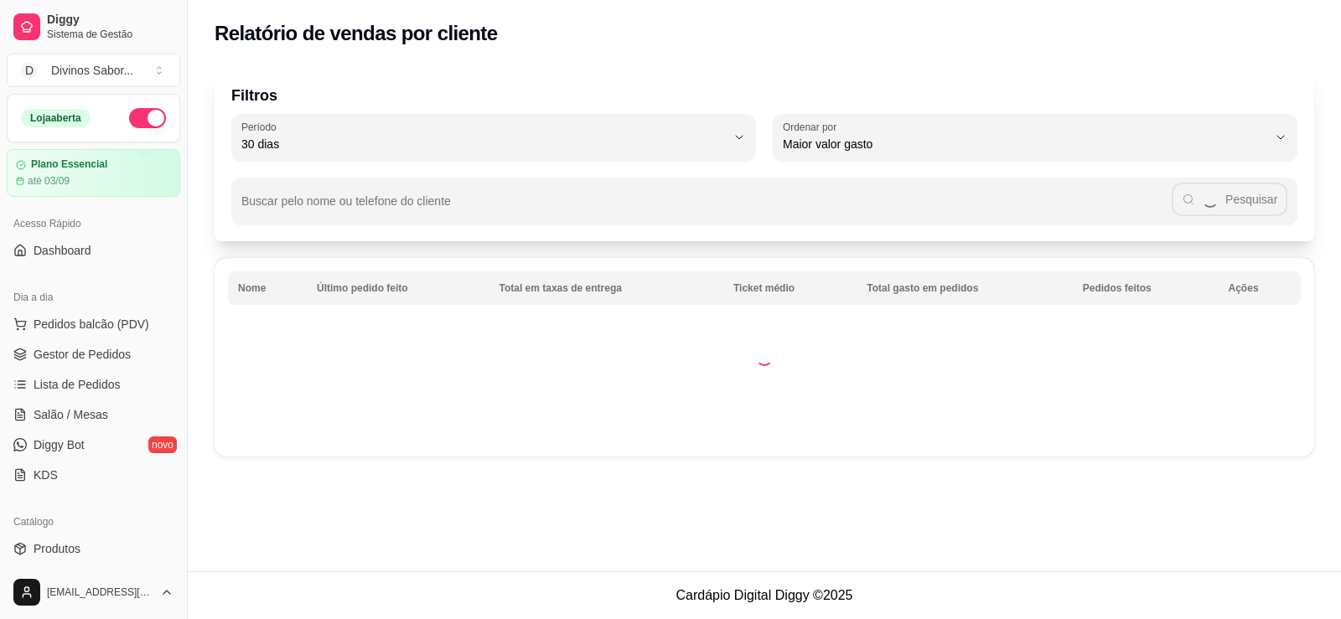
select select "30"
select select "HIGHEST_TOTAL_SPENT_WITH_ORDERS"
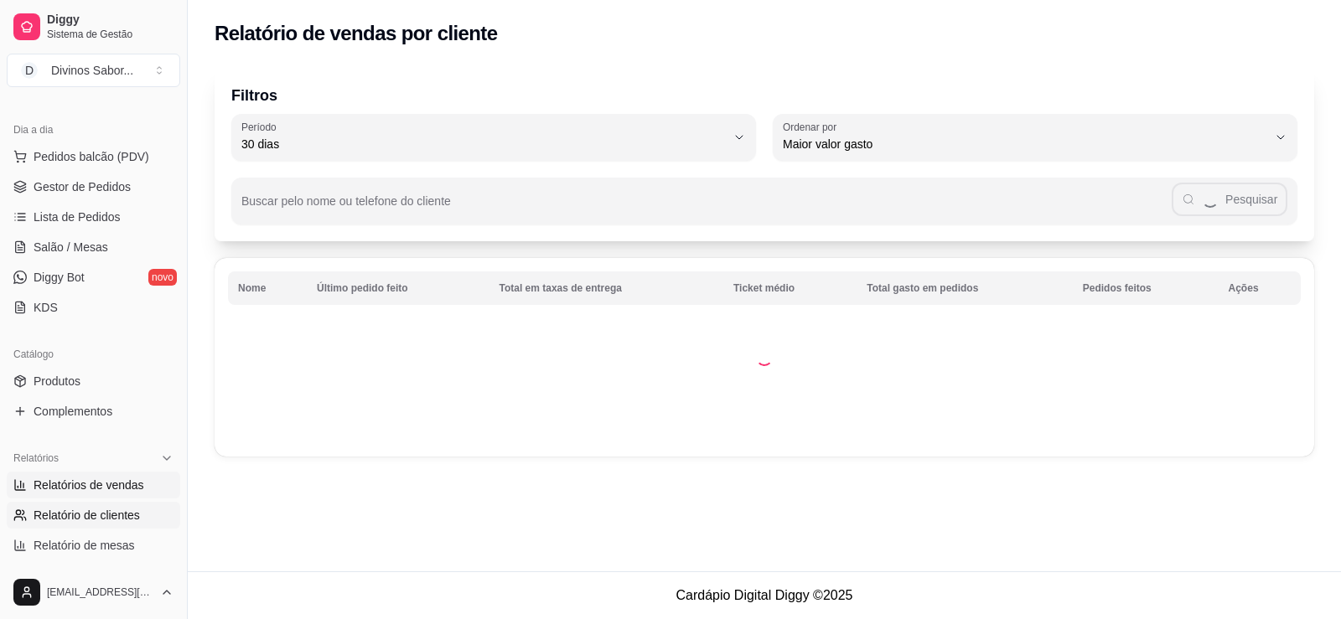
click at [105, 493] on span "Relatórios de vendas" at bounding box center [89, 485] width 111 height 17
select select "ALL"
select select "0"
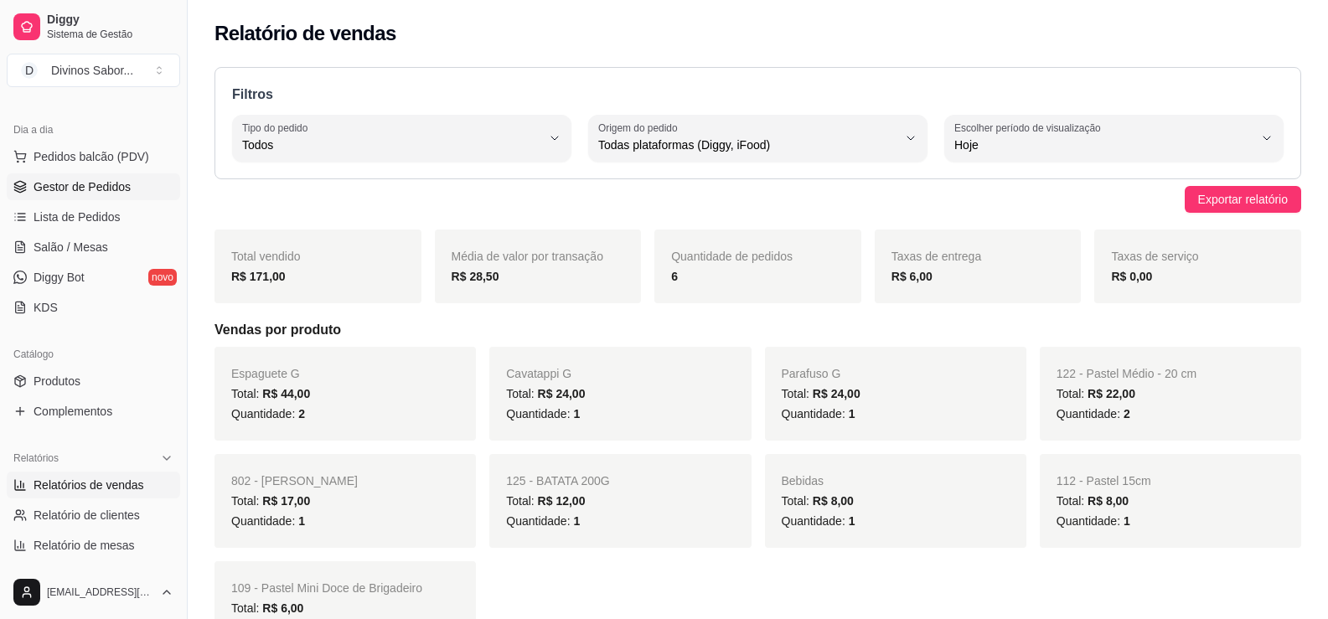
click at [52, 197] on link "Gestor de Pedidos" at bounding box center [93, 186] width 173 height 27
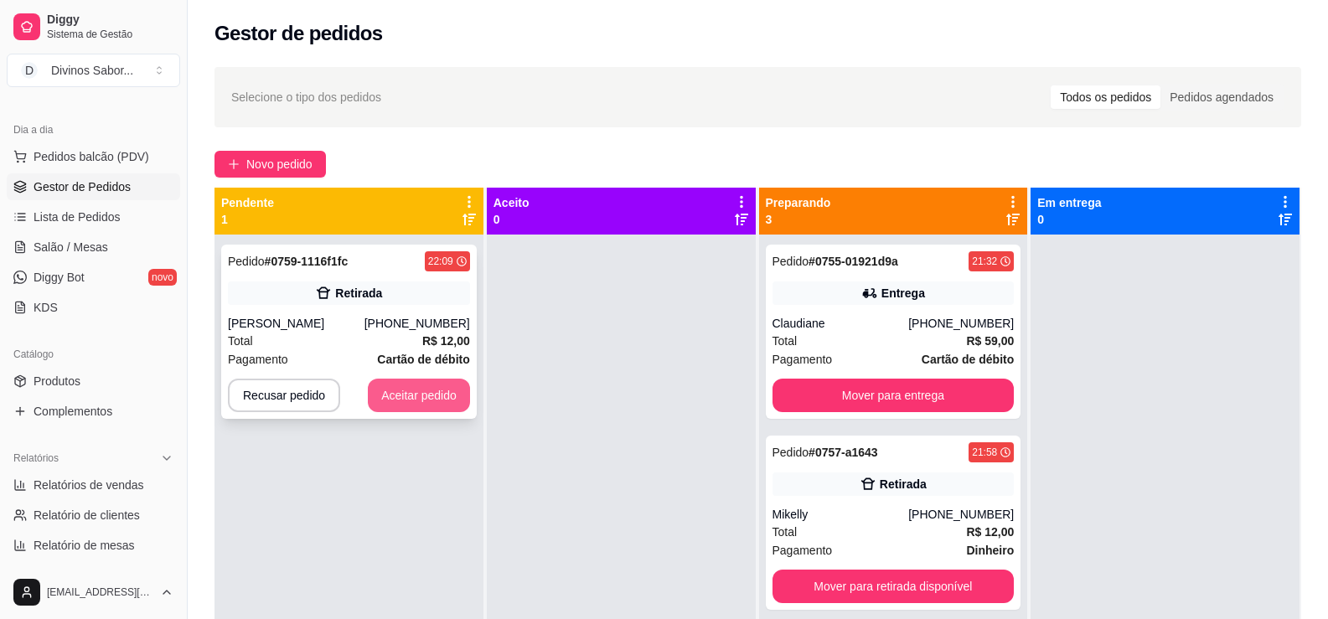
click at [403, 405] on button "Aceitar pedido" at bounding box center [419, 396] width 102 height 34
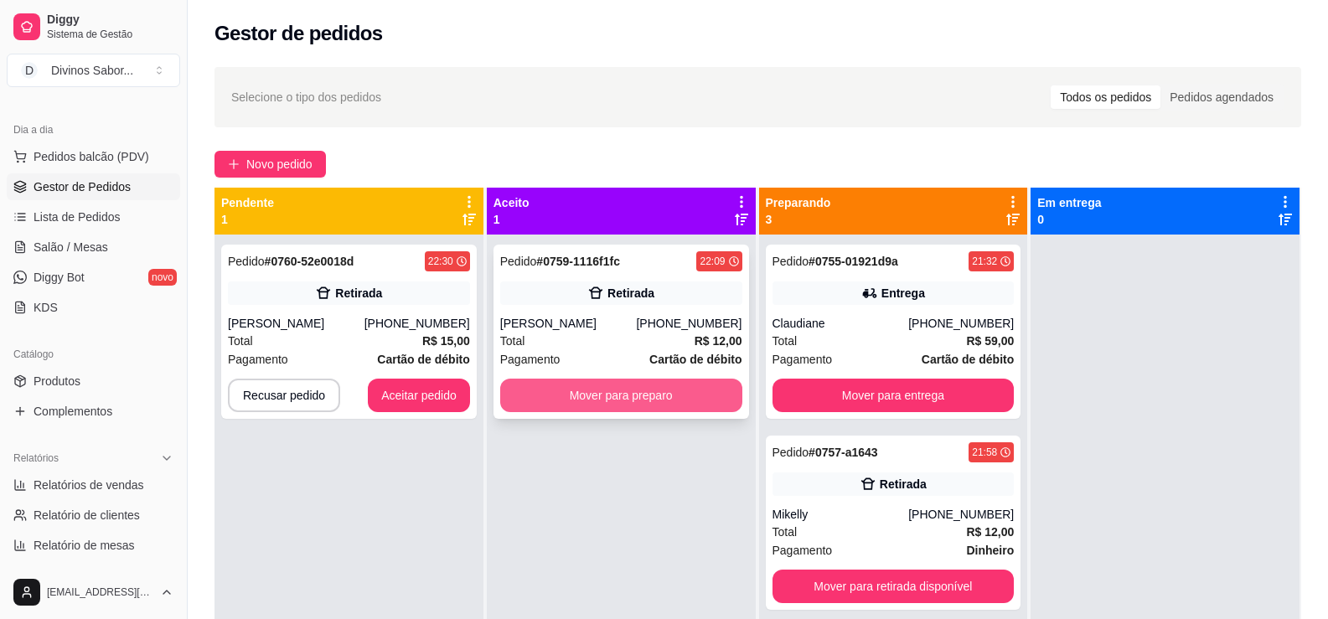
click at [665, 410] on button "Mover para preparo" at bounding box center [621, 396] width 242 height 34
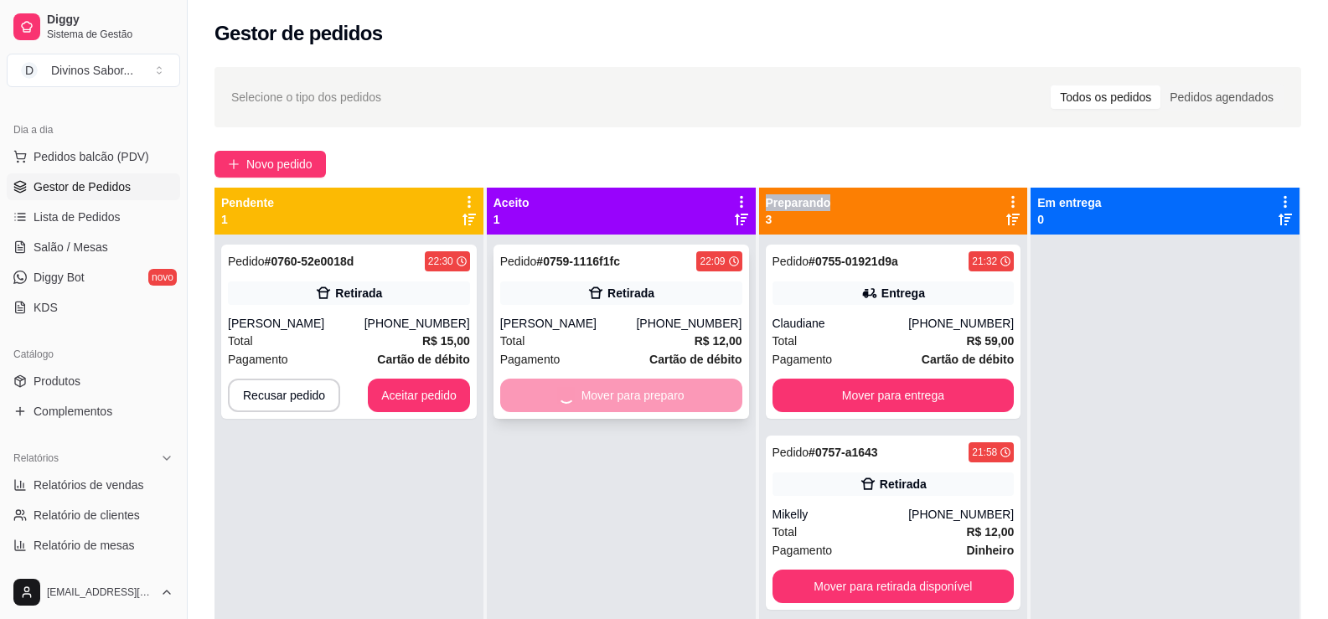
click at [670, 413] on div "Pedido # 0759-1116f1fc 22:09 Retirada [PERSON_NAME] [PHONE_NUMBER] Total R$ 12,…" at bounding box center [622, 332] width 256 height 174
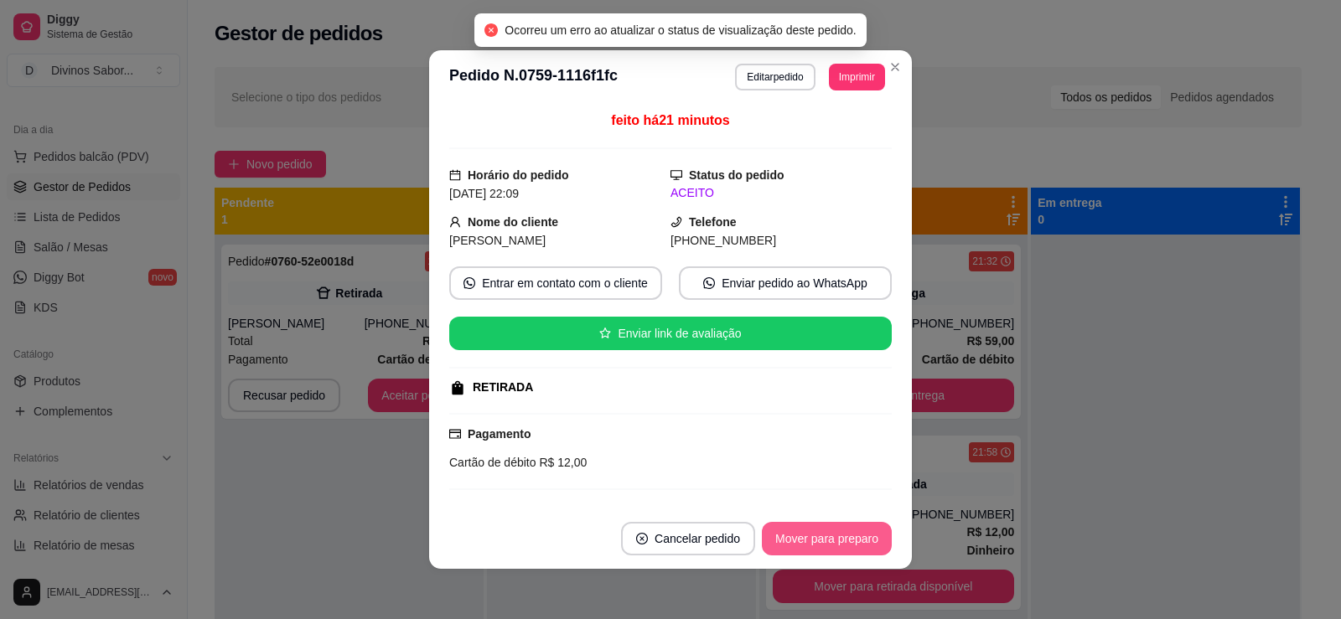
click at [825, 542] on button "Mover para preparo" at bounding box center [827, 539] width 130 height 34
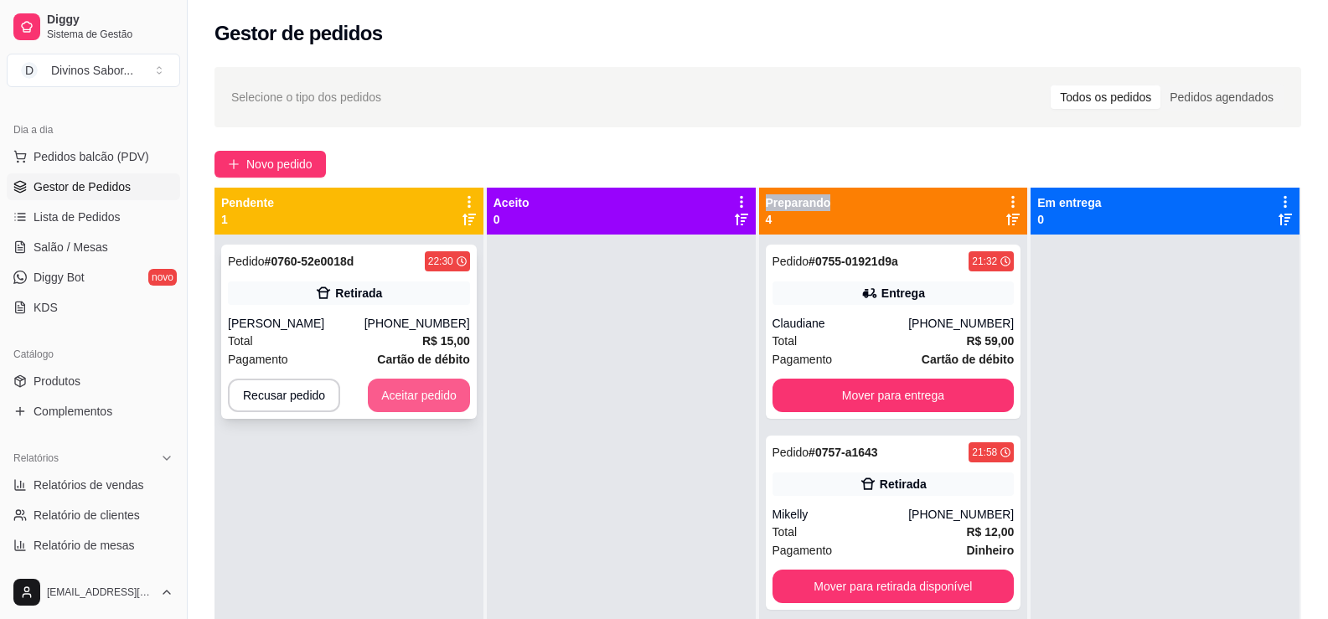
click at [431, 396] on button "Aceitar pedido" at bounding box center [419, 396] width 102 height 34
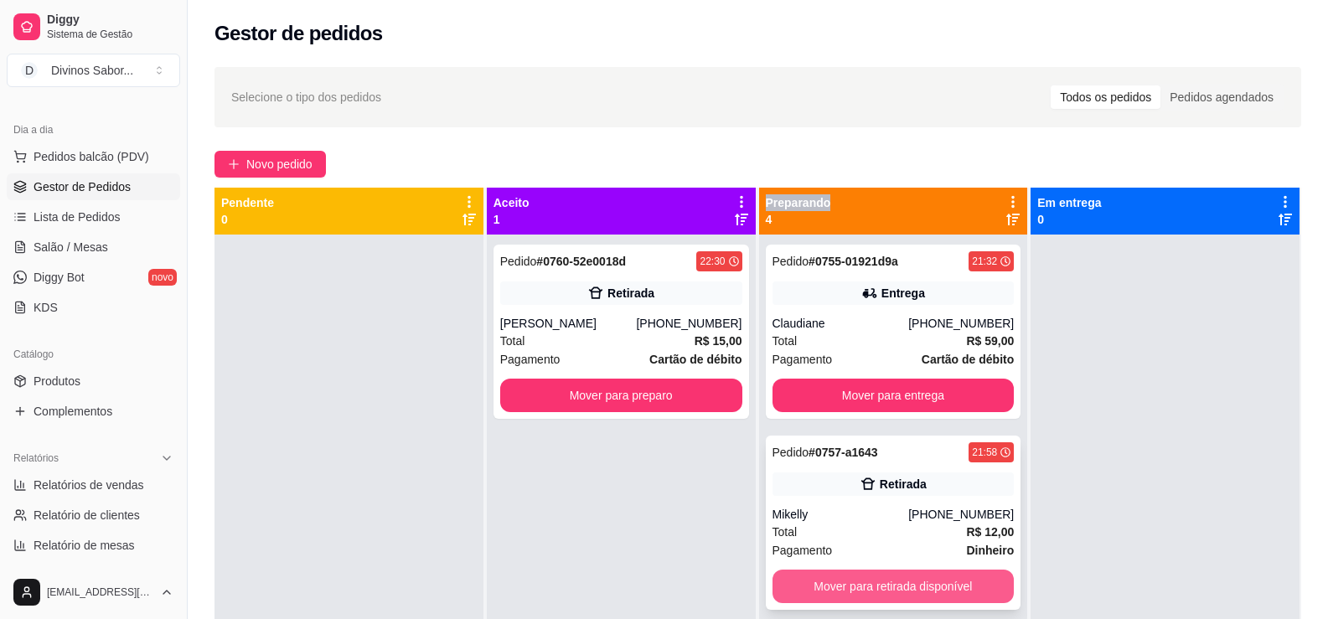
click at [930, 584] on button "Mover para retirada disponível" at bounding box center [894, 587] width 242 height 34
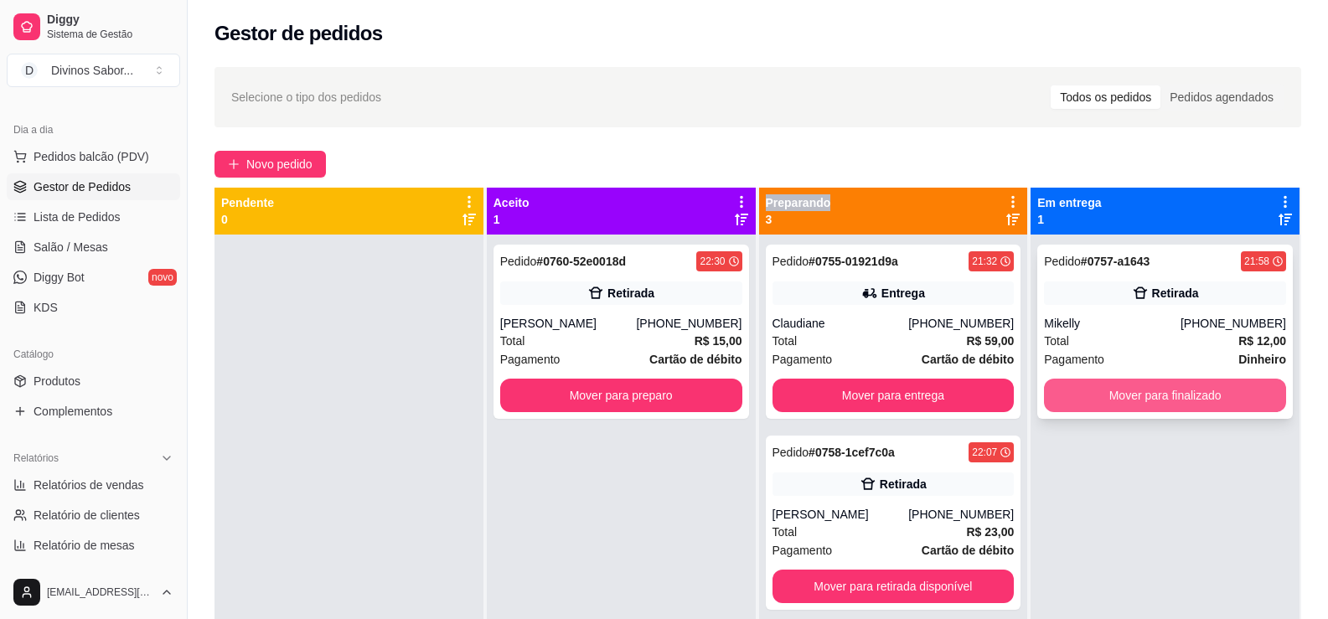
click at [1100, 410] on button "Mover para finalizado" at bounding box center [1165, 396] width 242 height 34
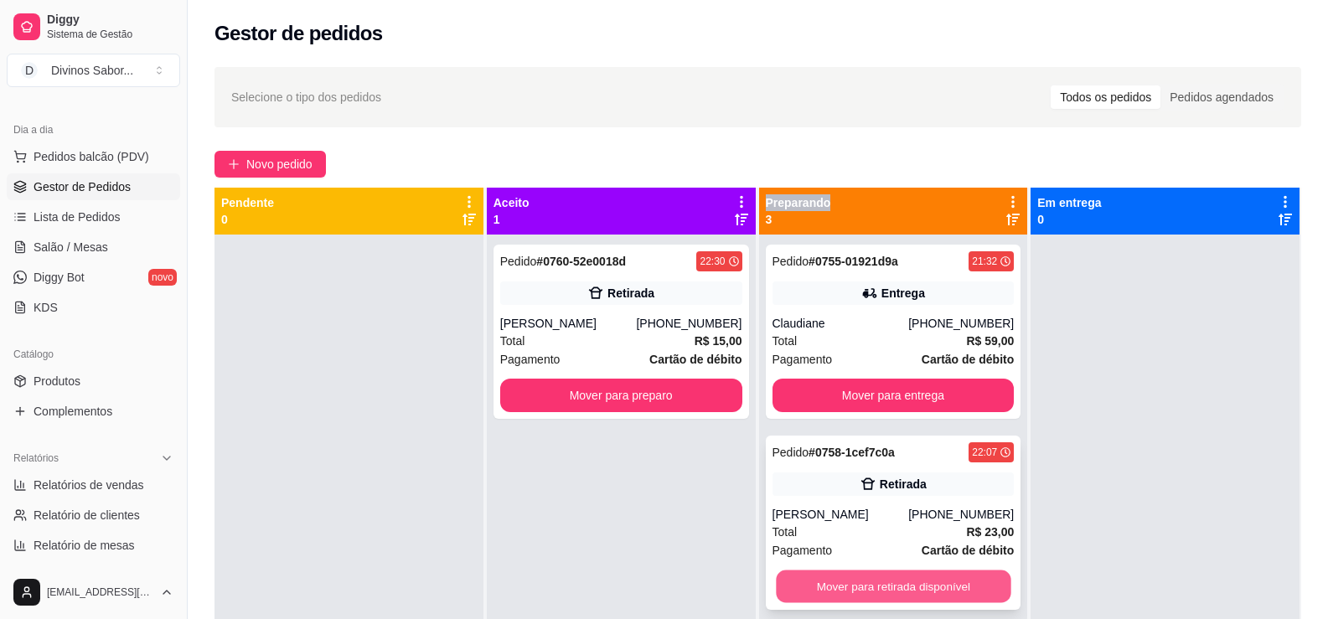
click at [945, 590] on button "Mover para retirada disponível" at bounding box center [893, 587] width 235 height 33
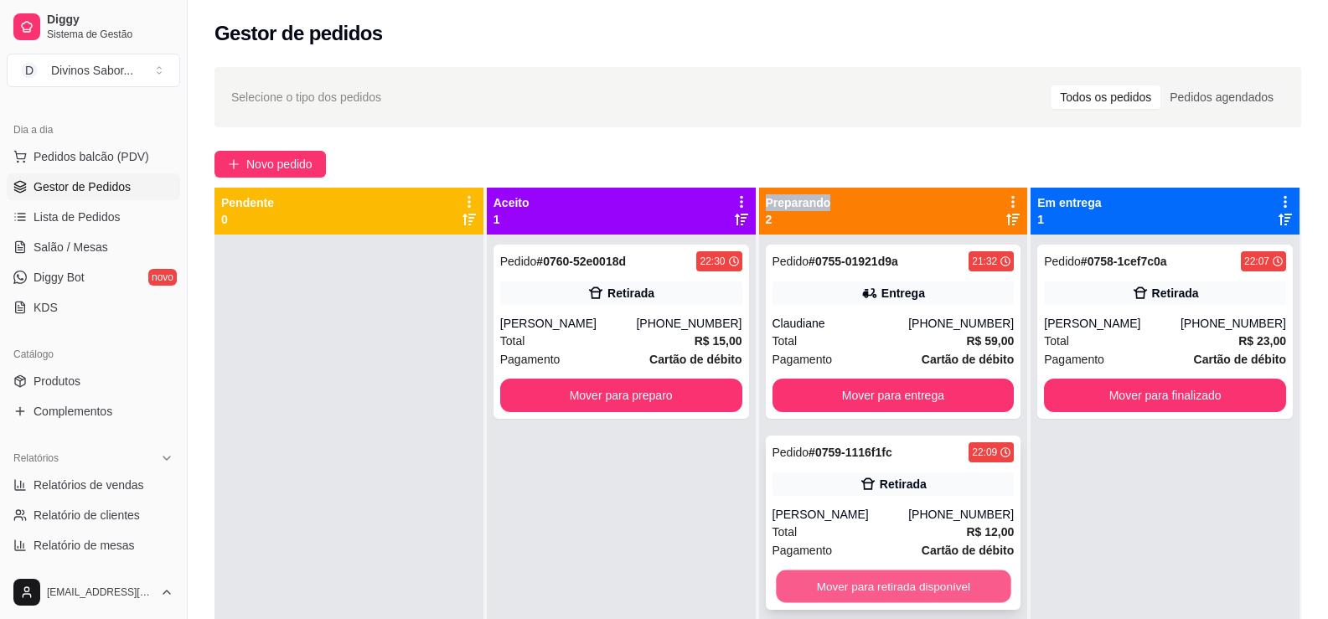
click at [965, 572] on button "Mover para retirada disponível" at bounding box center [893, 587] width 235 height 33
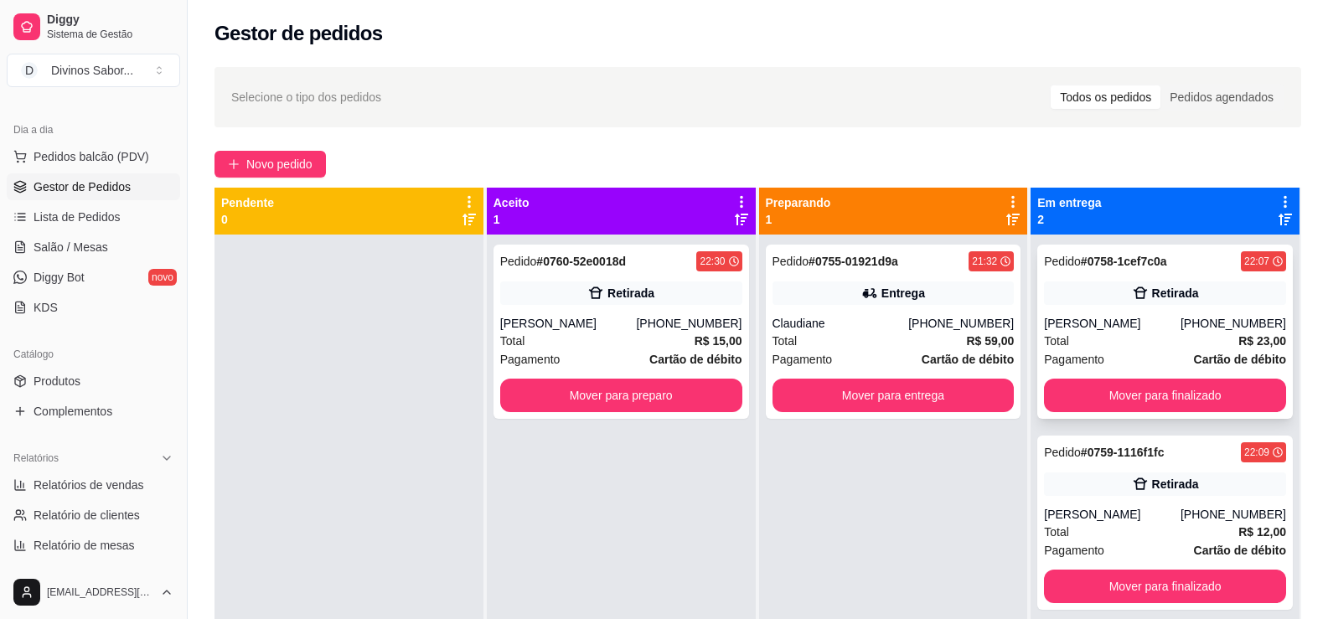
click at [1104, 412] on div "Pedido # 0758-1cef7c0a 22:07 Retirada Antonio [PHONE_NUMBER] Total R$ 23,00 Pag…" at bounding box center [1165, 332] width 256 height 174
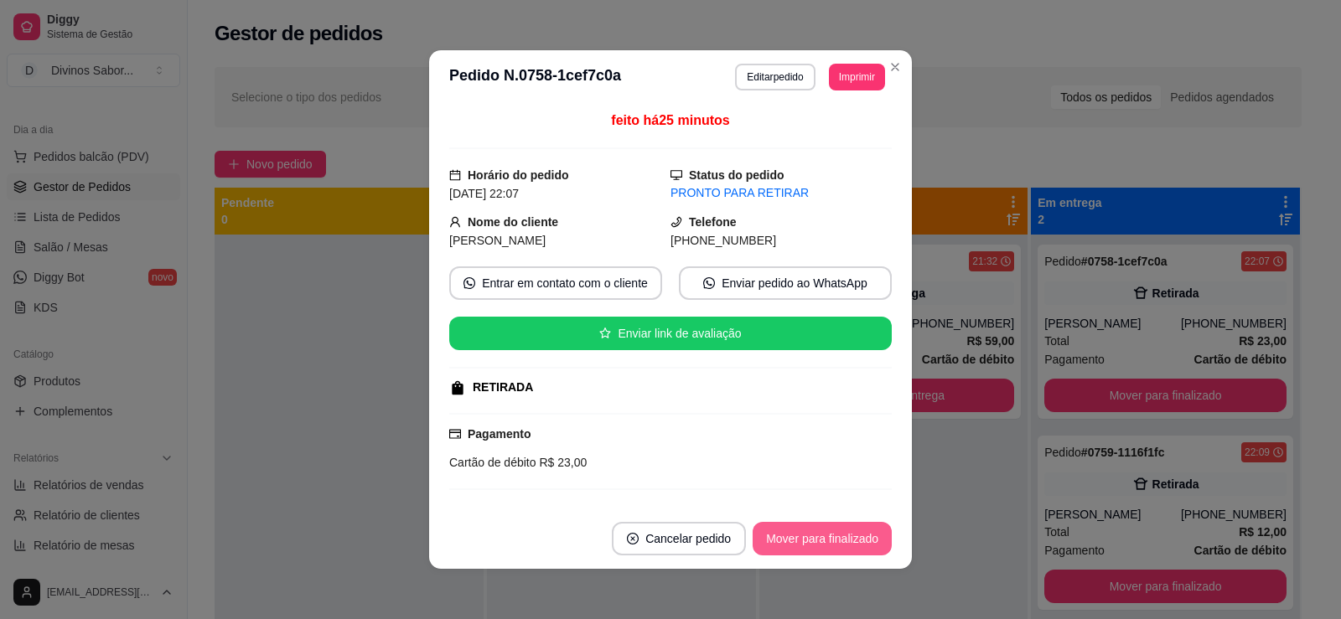
click at [813, 535] on button "Mover para finalizado" at bounding box center [822, 539] width 139 height 34
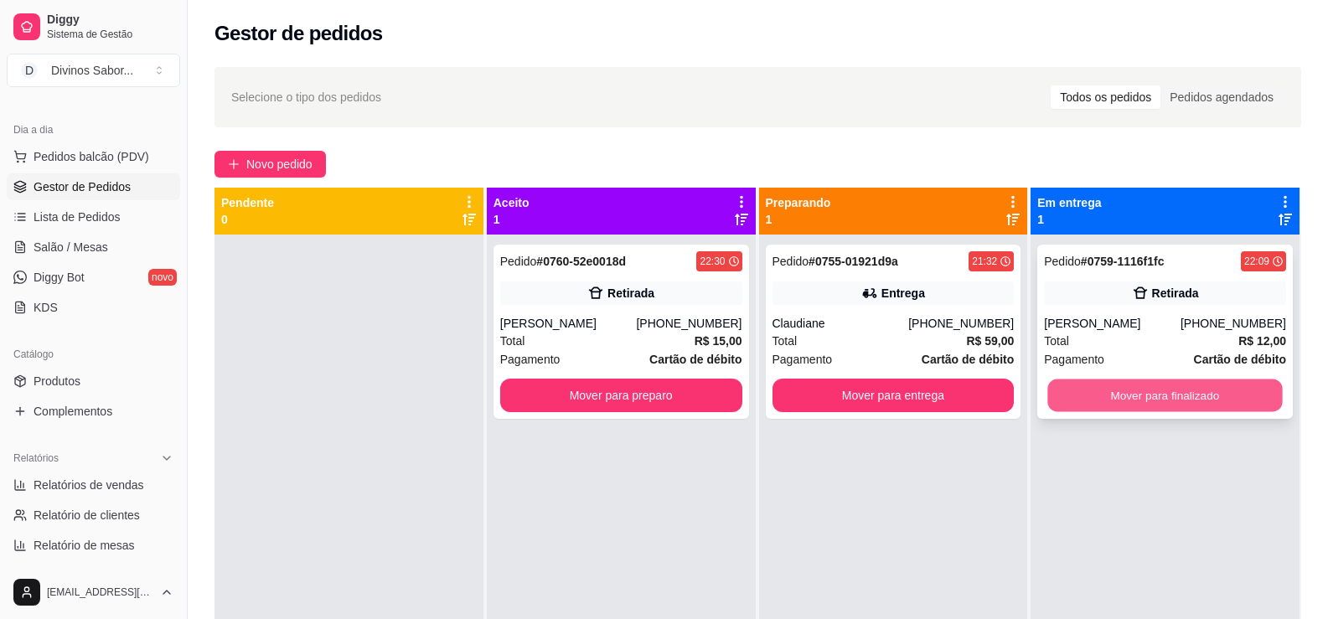
click at [1076, 402] on button "Mover para finalizado" at bounding box center [1165, 396] width 235 height 33
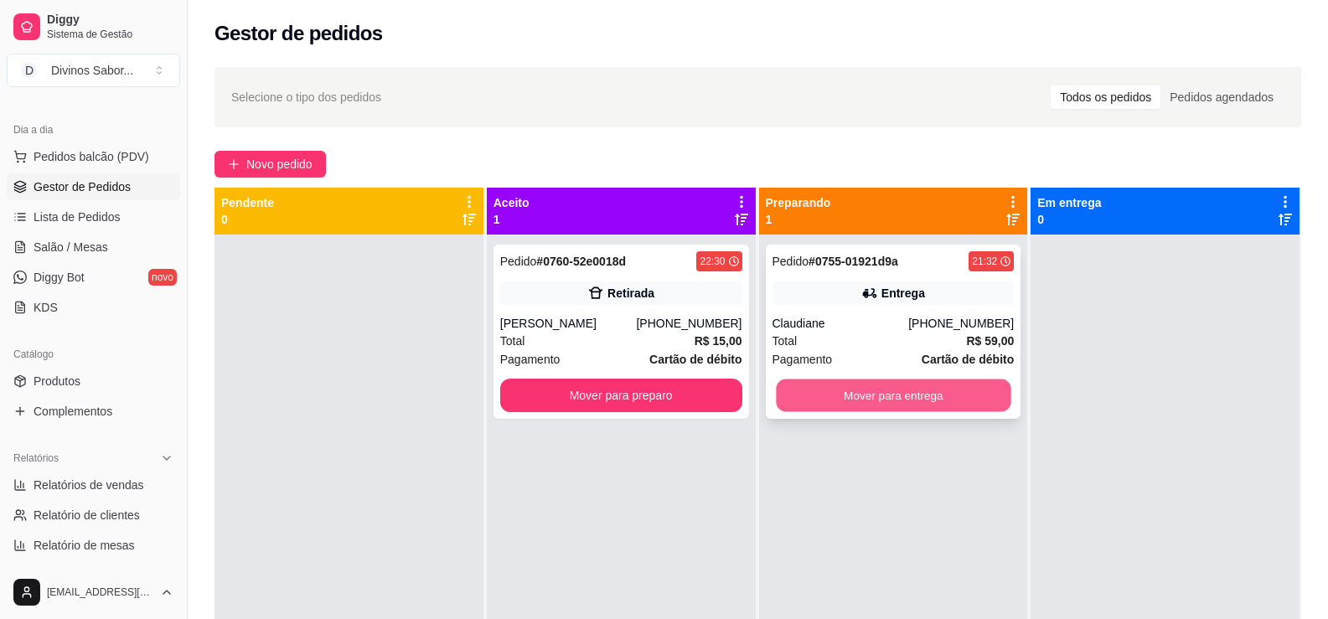
click at [808, 385] on button "Mover para entrega" at bounding box center [893, 396] width 235 height 33
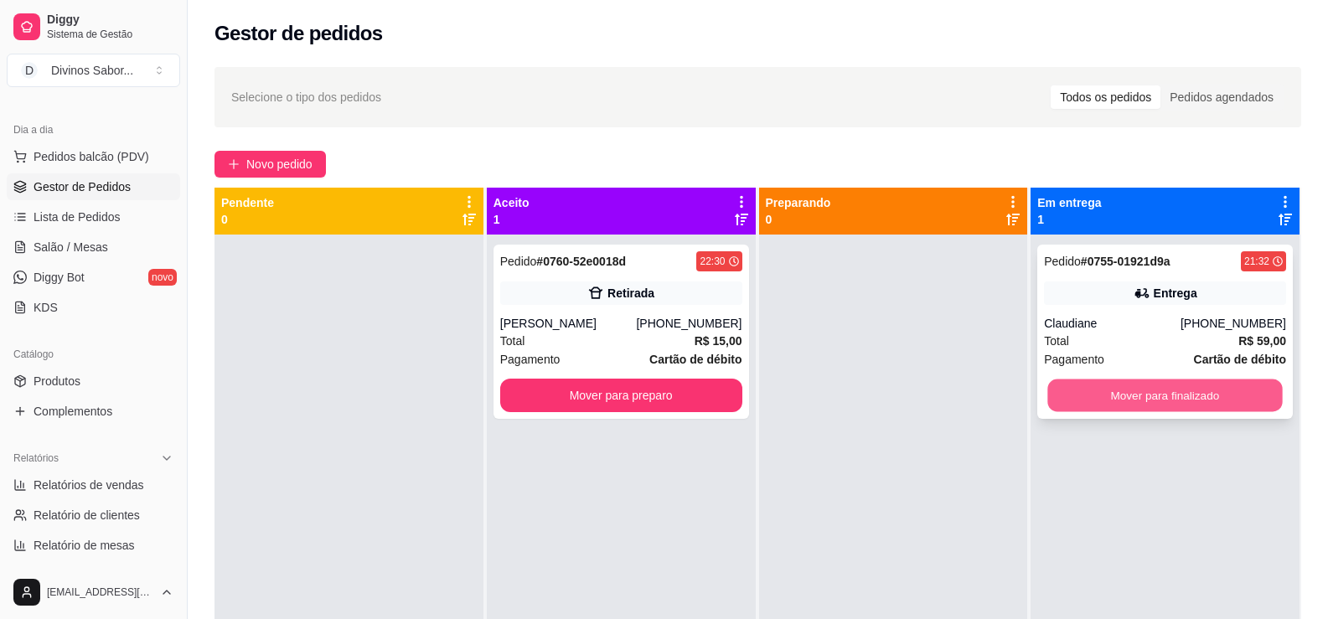
click at [1113, 382] on button "Mover para finalizado" at bounding box center [1165, 396] width 235 height 33
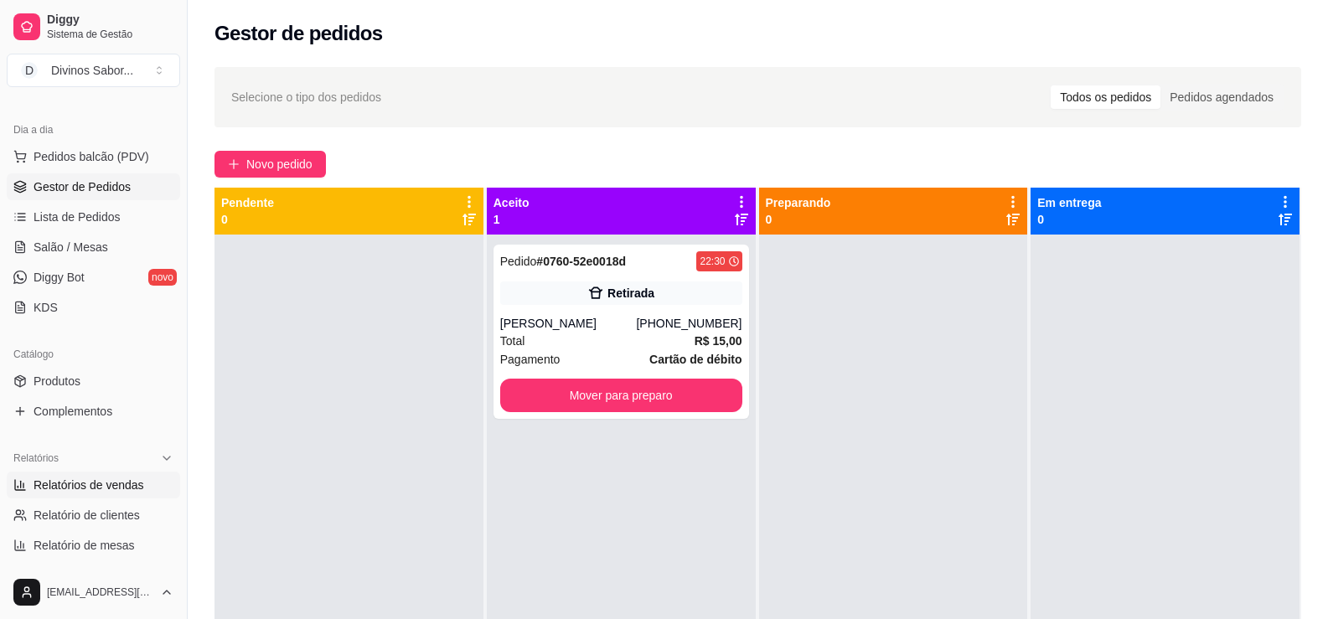
click at [125, 478] on span "Relatórios de vendas" at bounding box center [89, 485] width 111 height 17
select select "ALL"
select select "0"
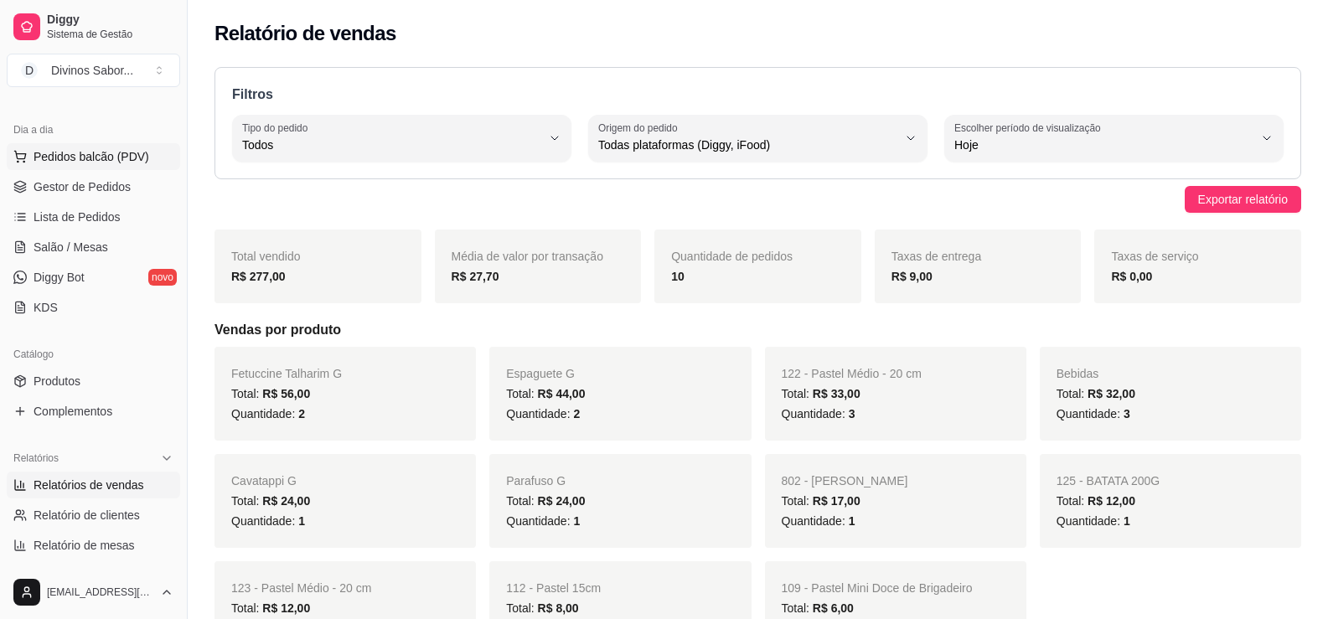
click at [76, 148] on span "Pedidos balcão (PDV)" at bounding box center [92, 156] width 116 height 17
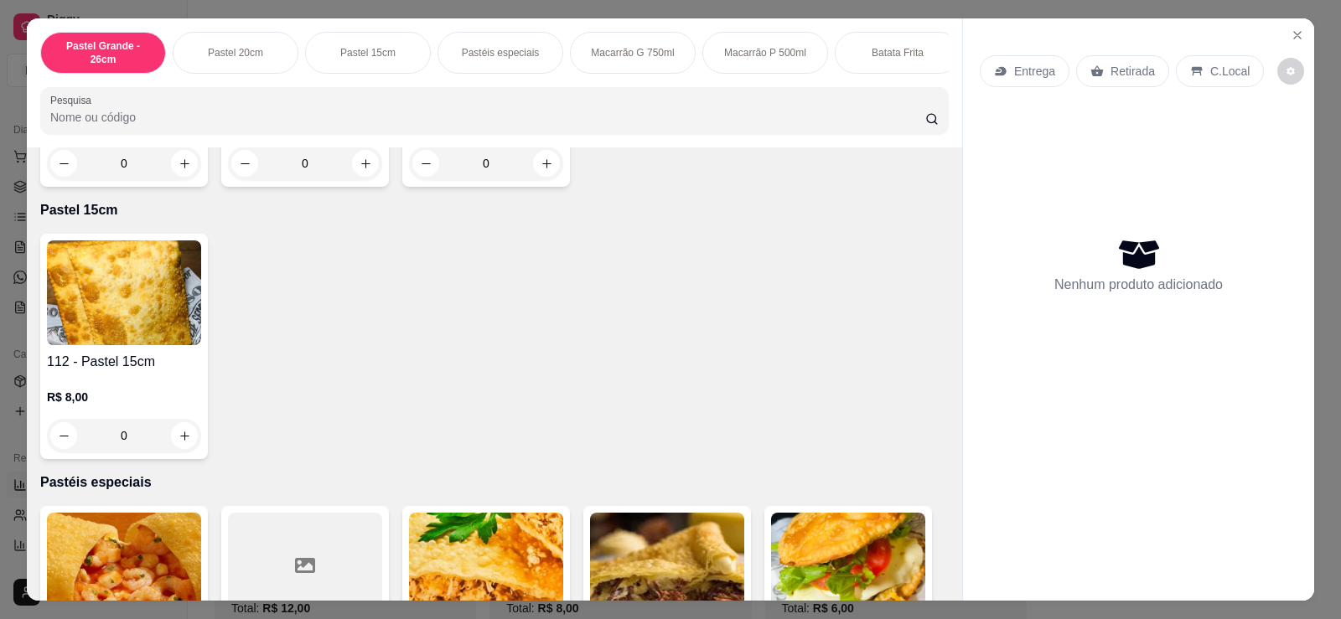
scroll to position [565, 0]
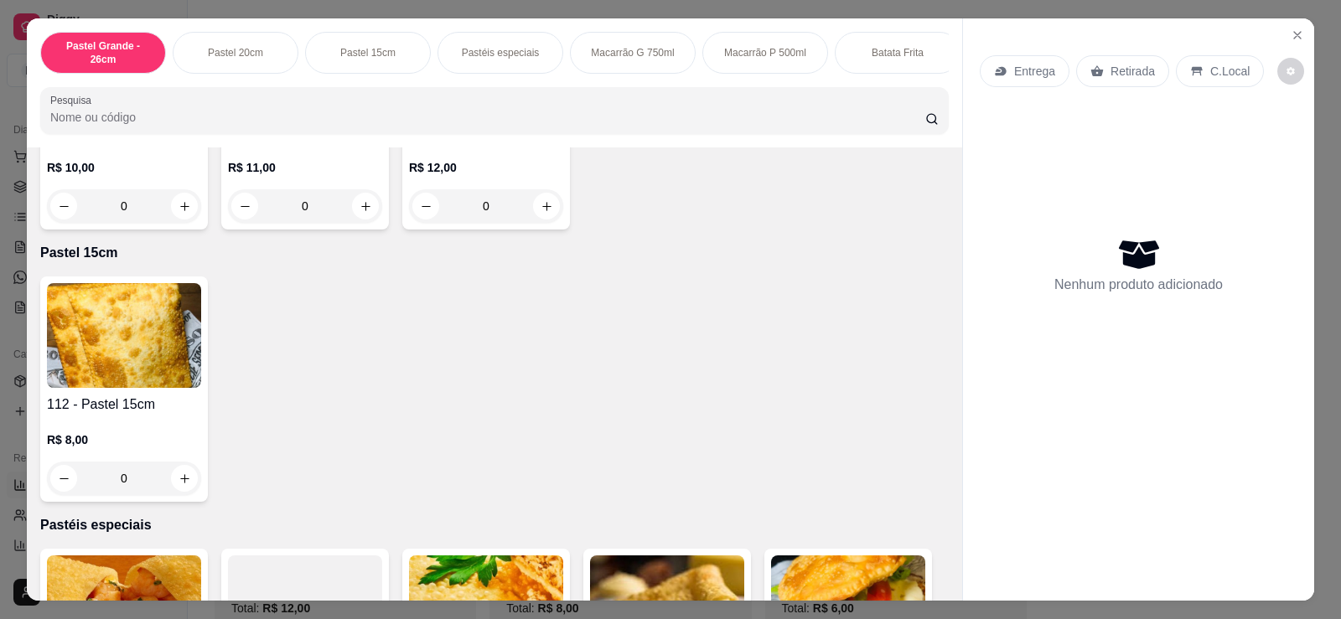
click at [188, 482] on div "0" at bounding box center [124, 479] width 154 height 34
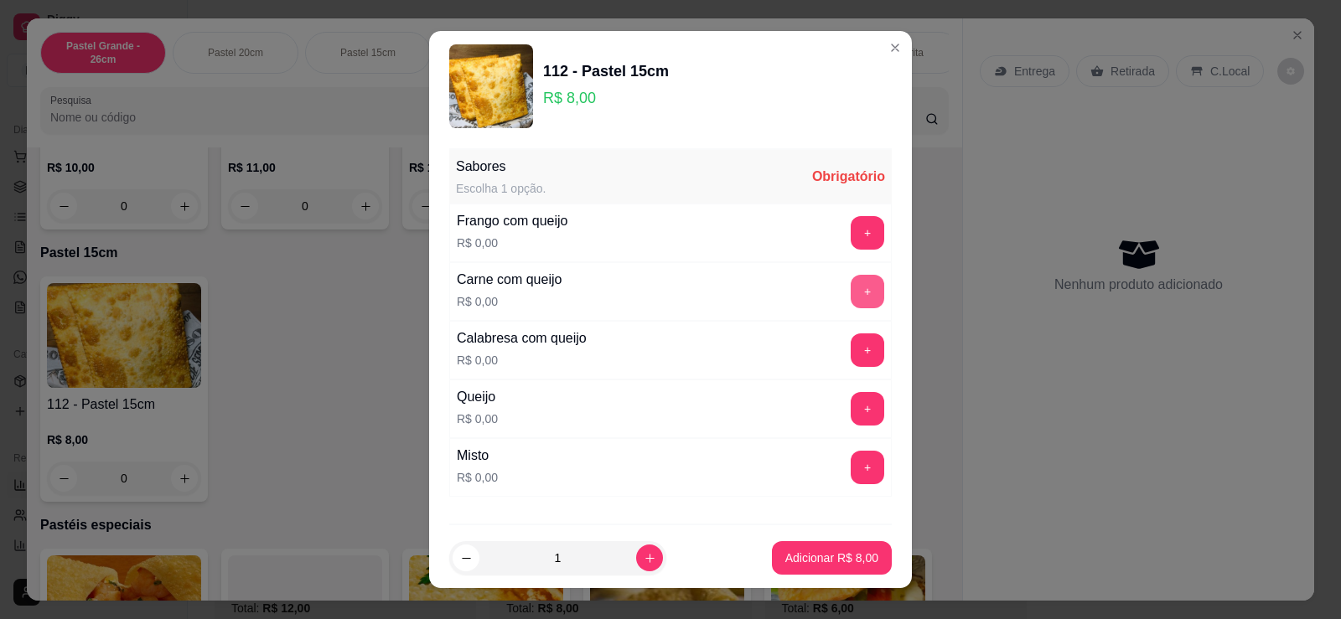
click at [851, 294] on button "+" at bounding box center [868, 292] width 34 height 34
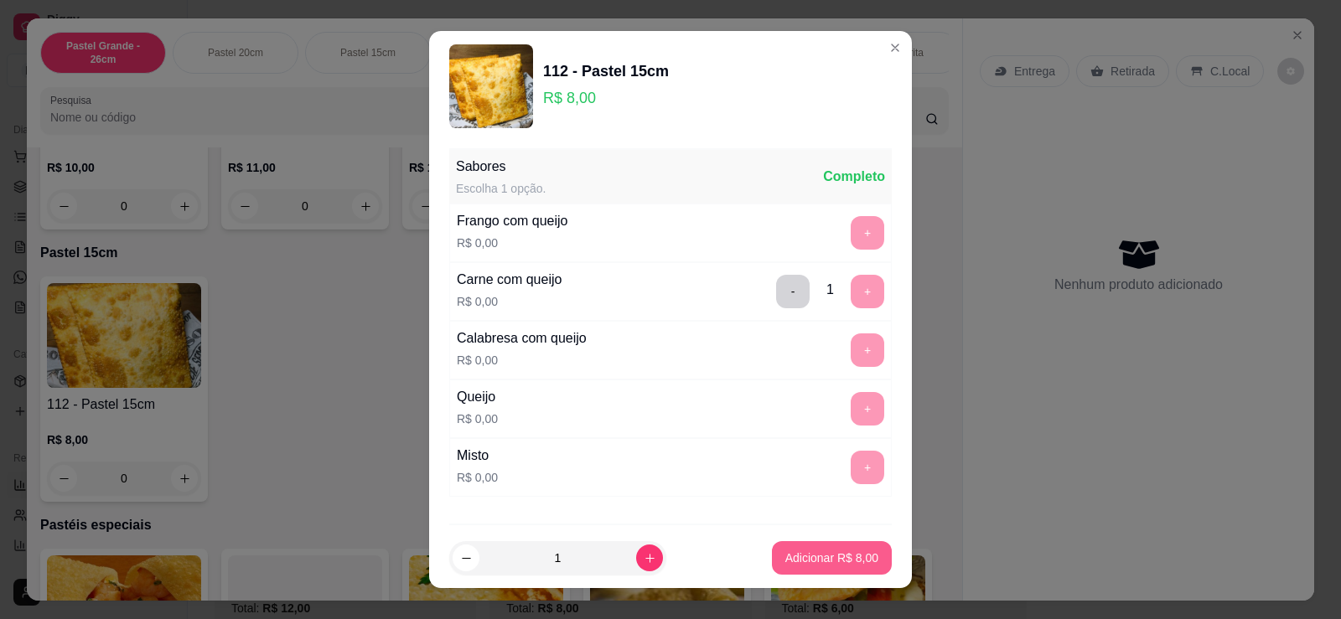
click at [823, 563] on p "Adicionar R$ 8,00" at bounding box center [831, 558] width 93 height 17
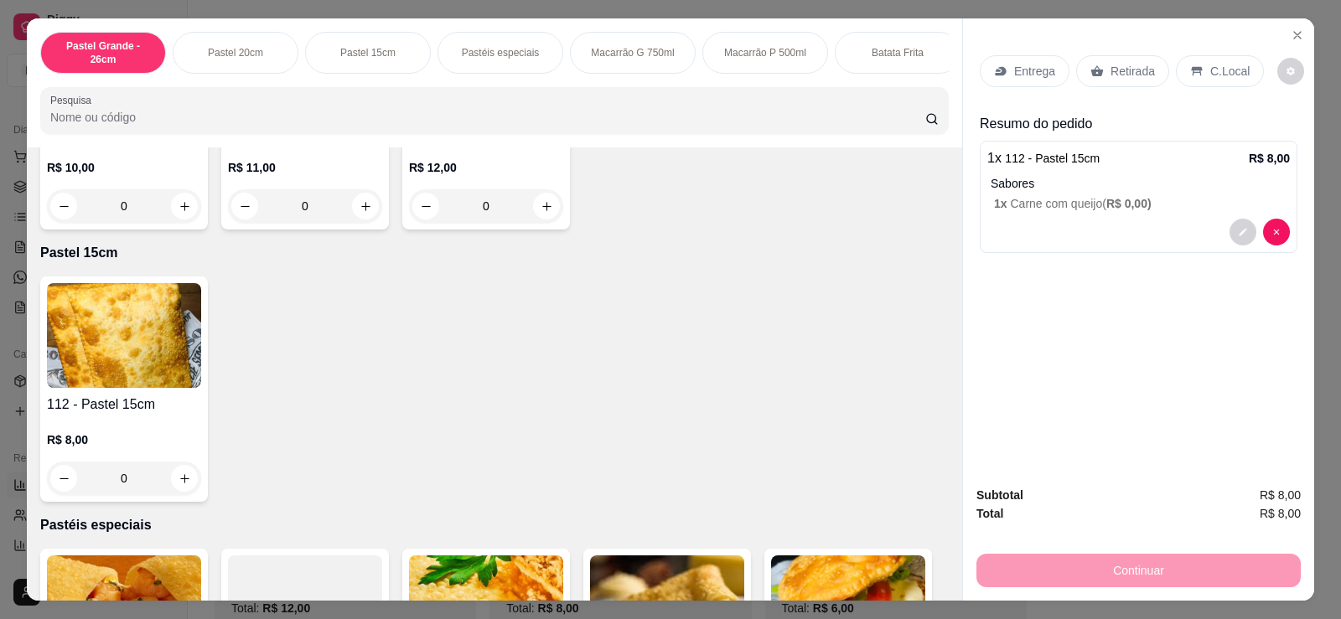
click at [172, 492] on div "0" at bounding box center [124, 479] width 154 height 34
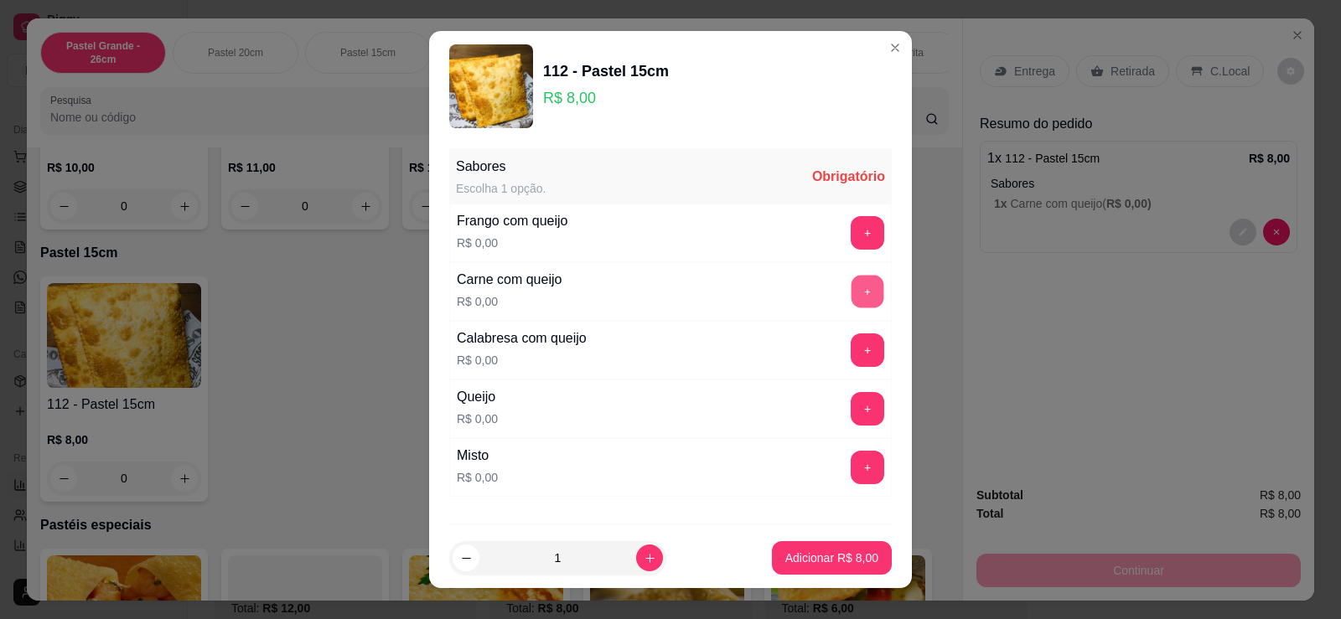
click at [851, 277] on button "+" at bounding box center [867, 292] width 33 height 33
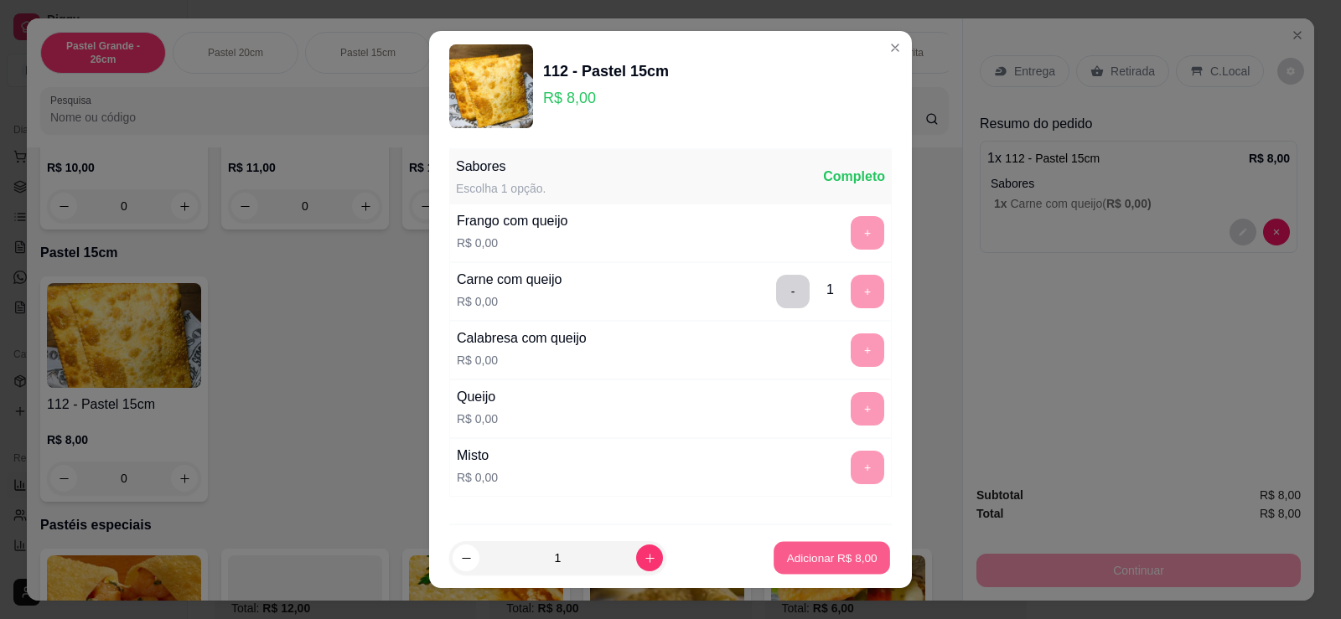
click at [785, 569] on button "Adicionar R$ 8,00" at bounding box center [831, 558] width 116 height 33
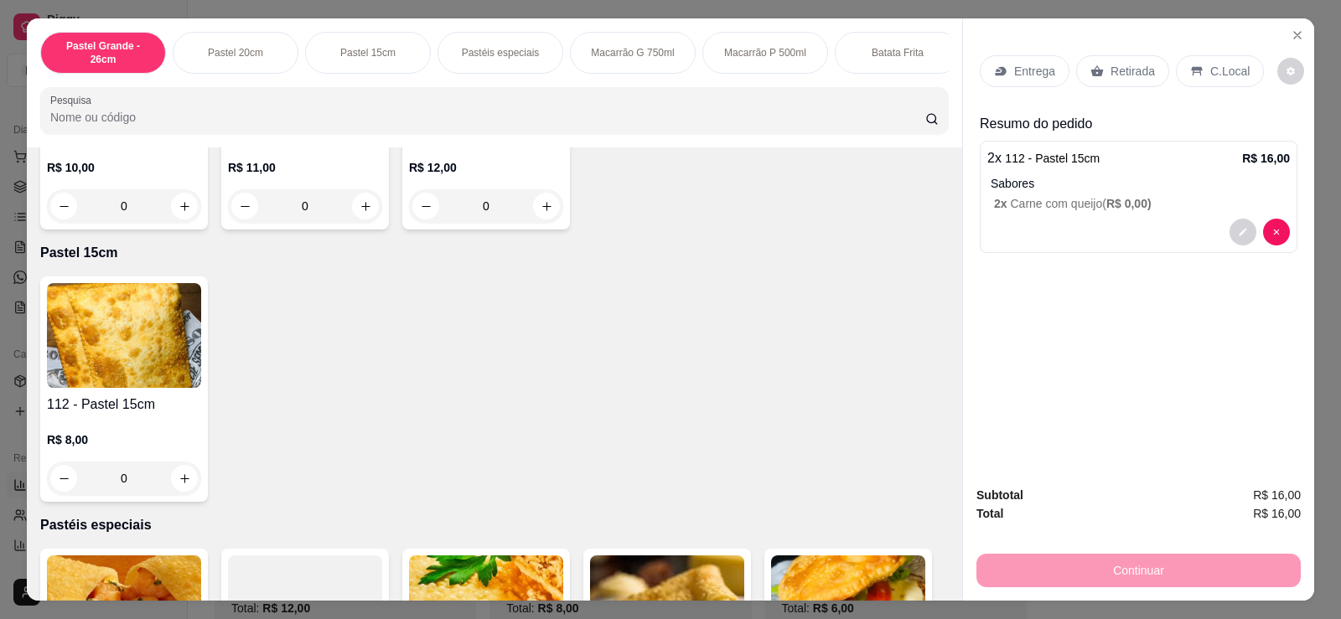
click at [1129, 78] on p "Retirada" at bounding box center [1132, 71] width 44 height 17
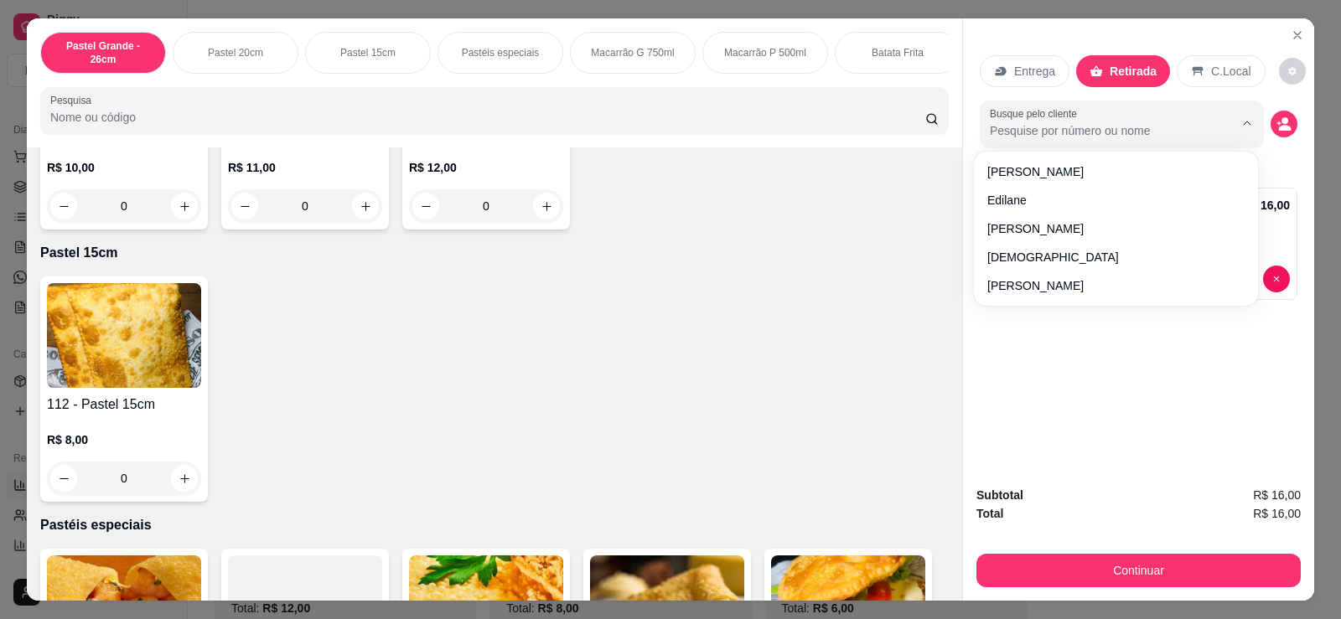
click at [1105, 127] on input "Busque pelo cliente" at bounding box center [1098, 130] width 217 height 17
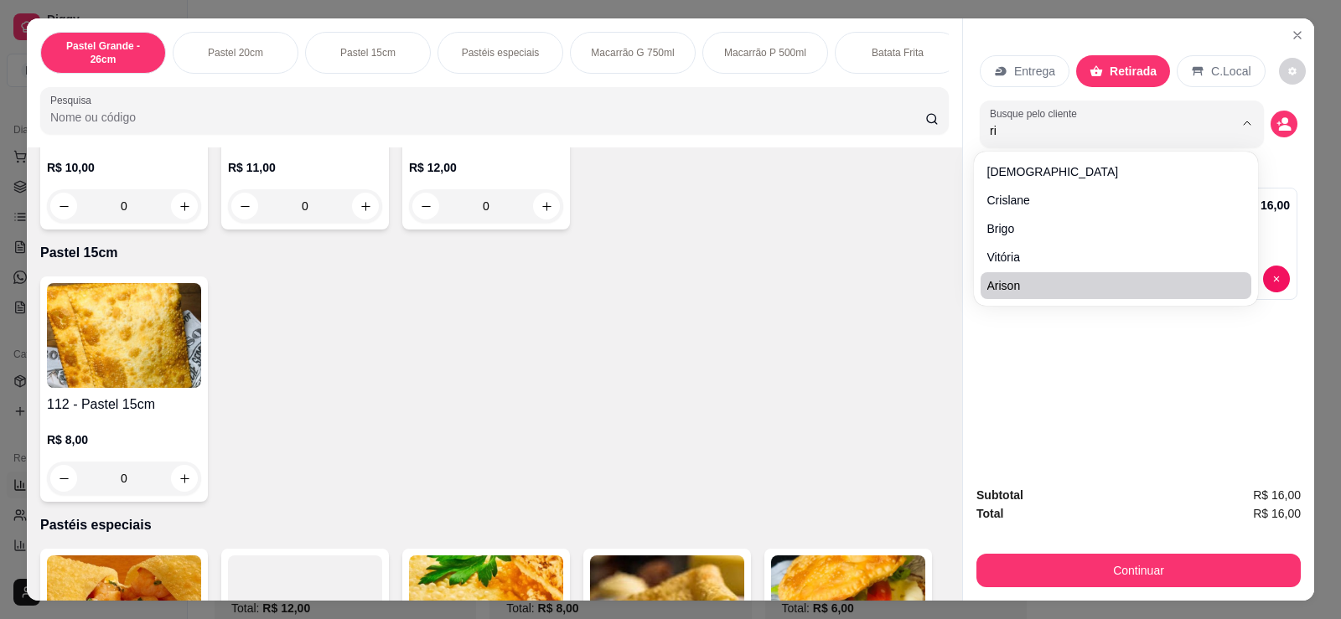
type input "ric"
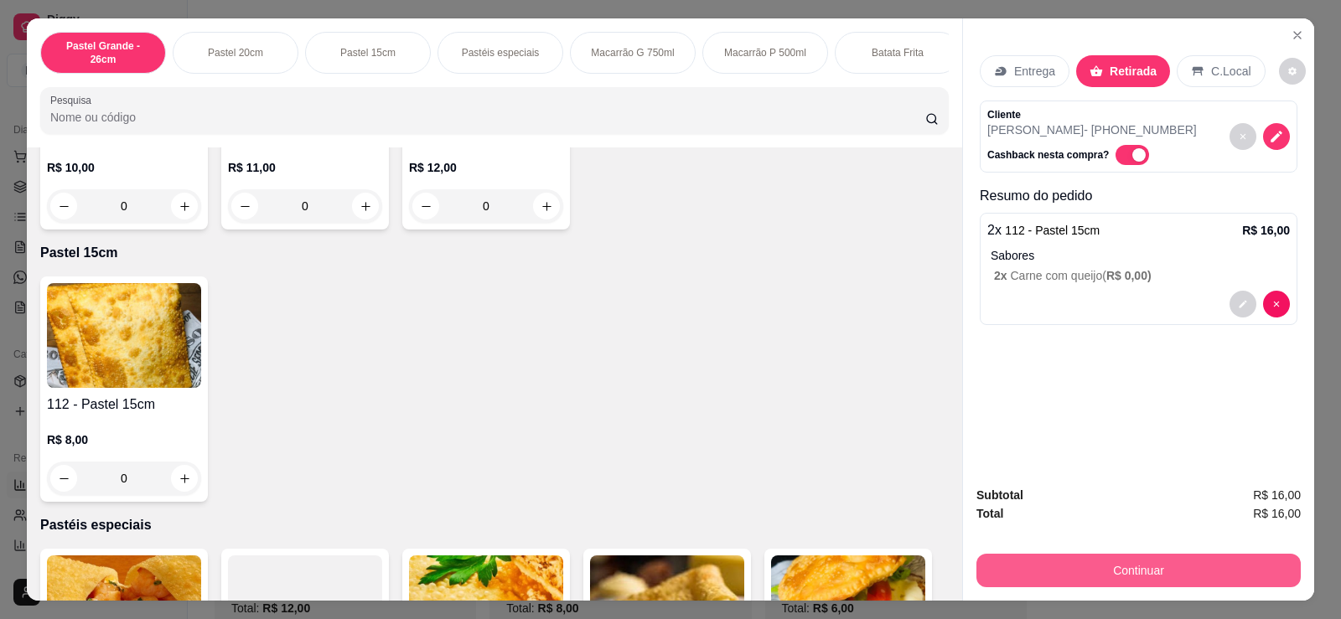
click at [1085, 566] on button "Continuar" at bounding box center [1138, 571] width 324 height 34
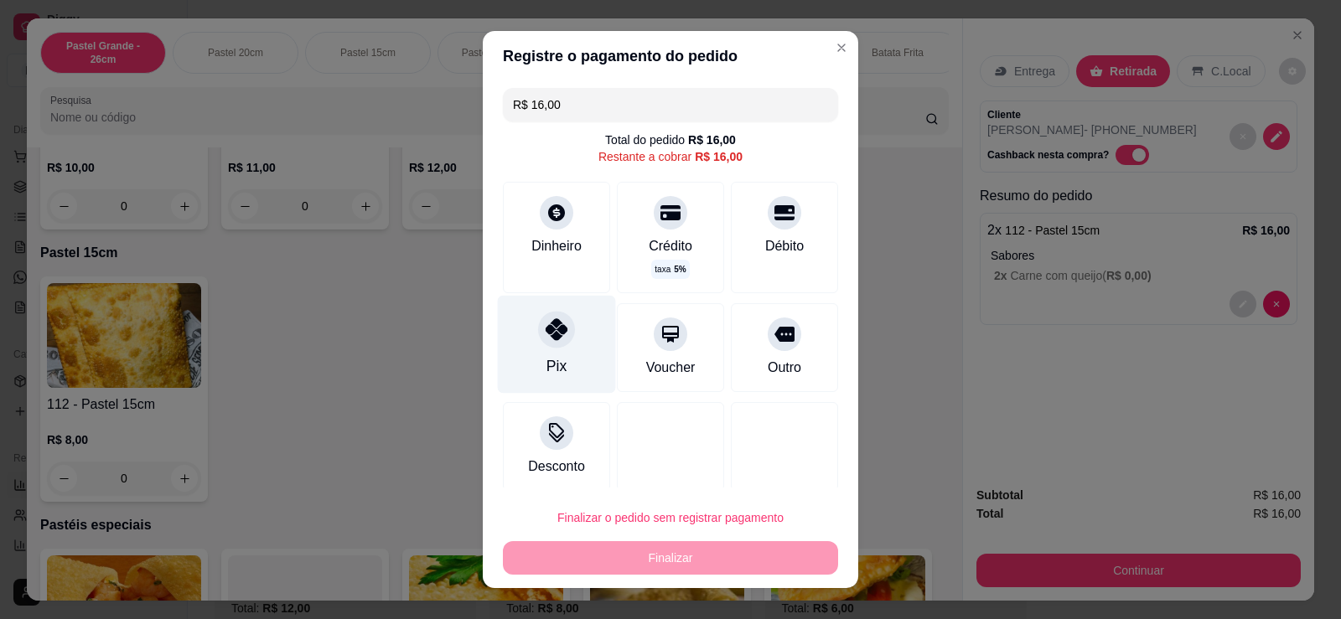
click at [530, 365] on div "Pix" at bounding box center [557, 345] width 118 height 98
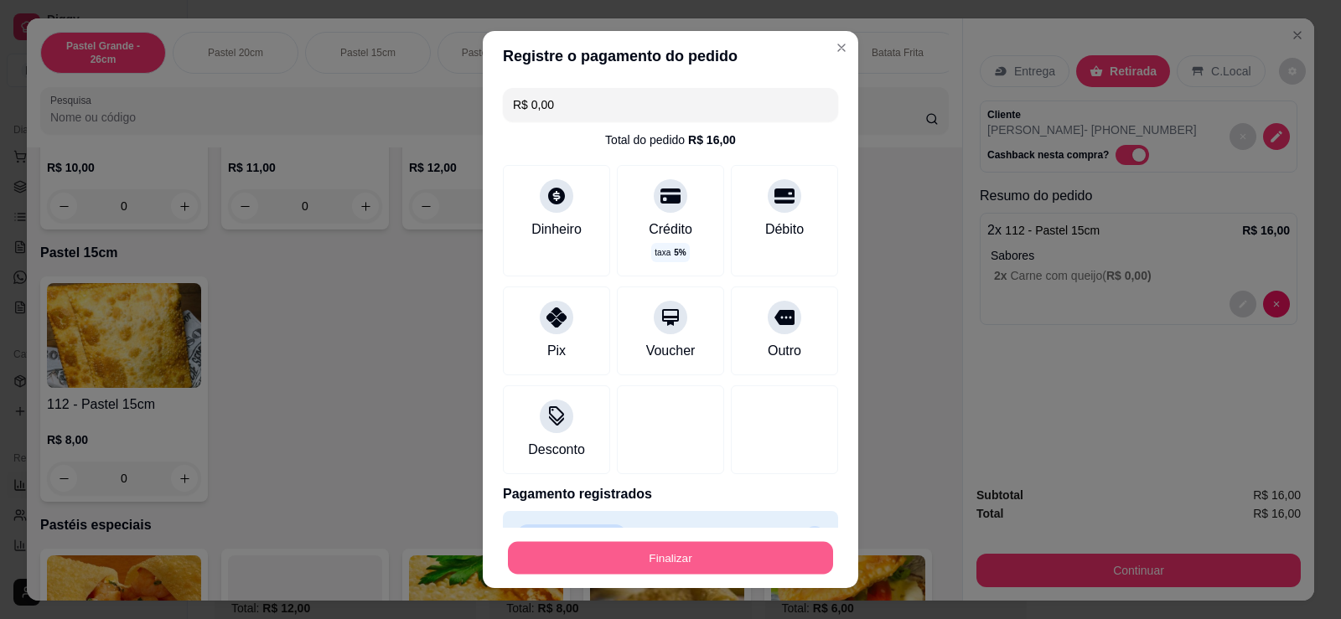
click at [680, 557] on button "Finalizar" at bounding box center [670, 558] width 325 height 33
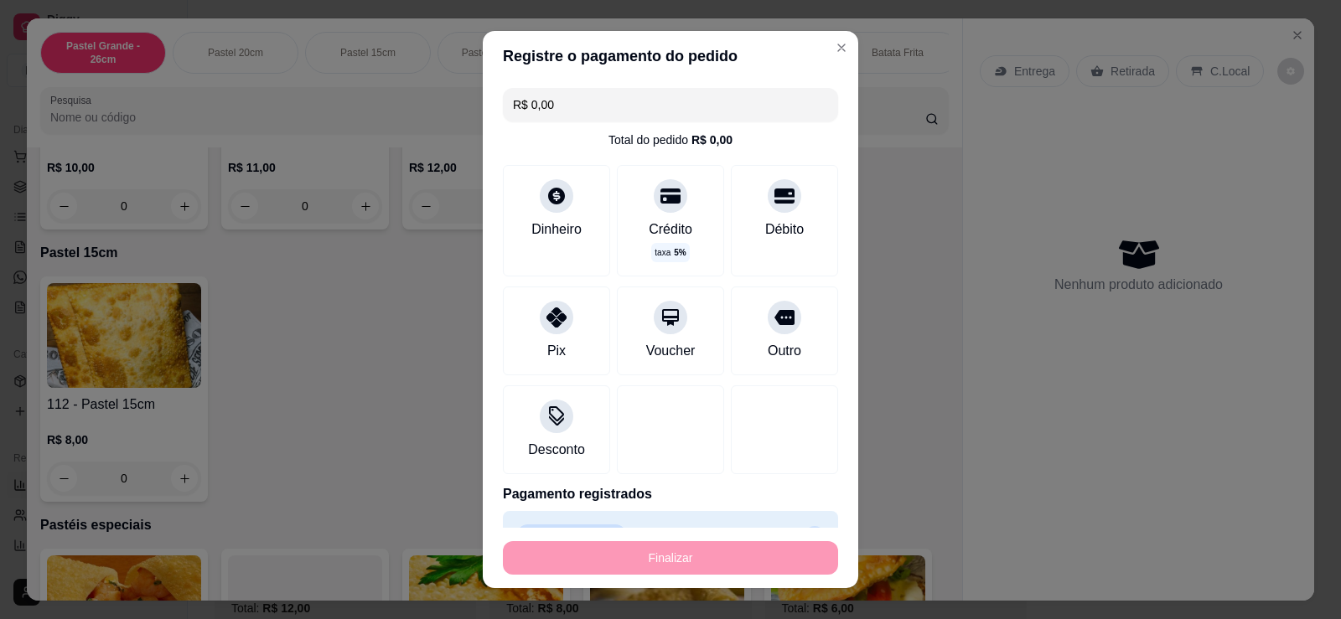
type input "-R$ 16,00"
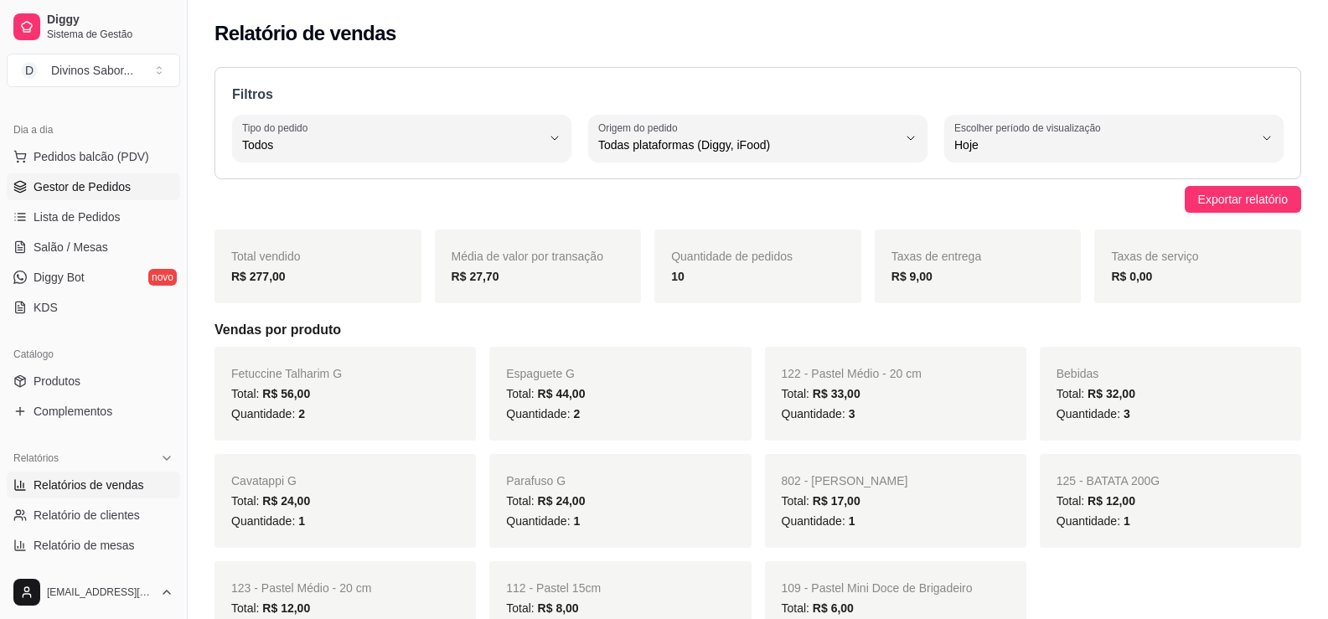
click at [129, 189] on link "Gestor de Pedidos" at bounding box center [93, 186] width 173 height 27
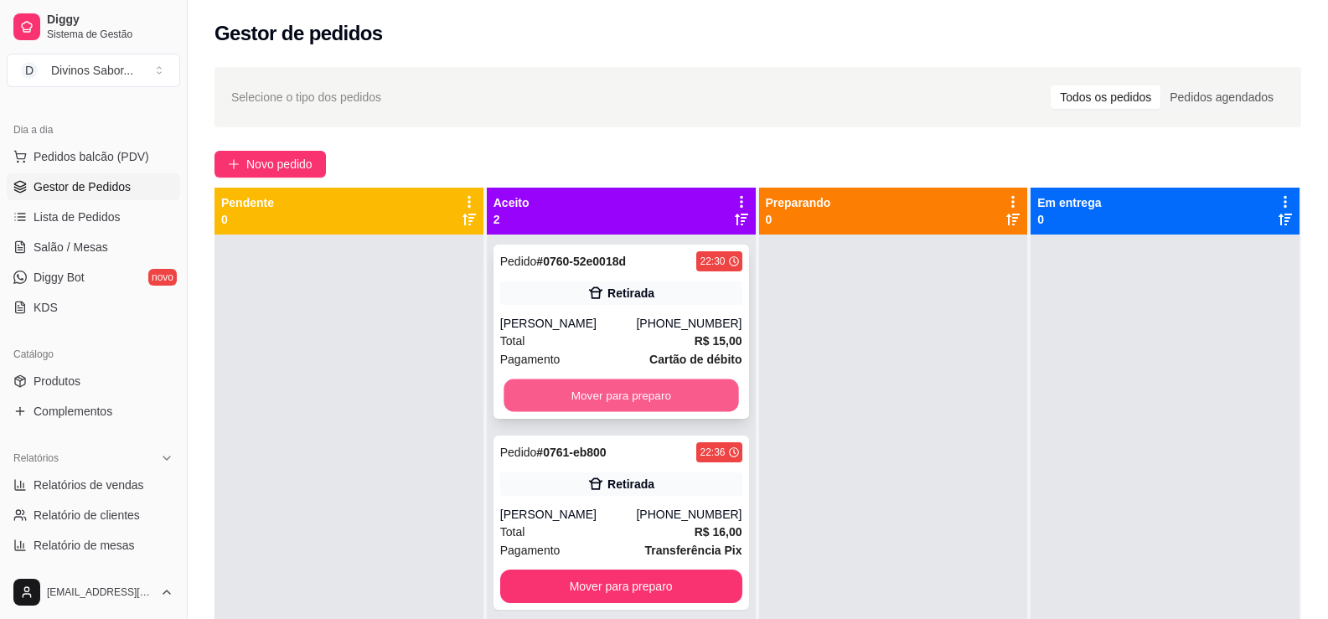
click at [673, 398] on button "Mover para preparo" at bounding box center [621, 396] width 235 height 33
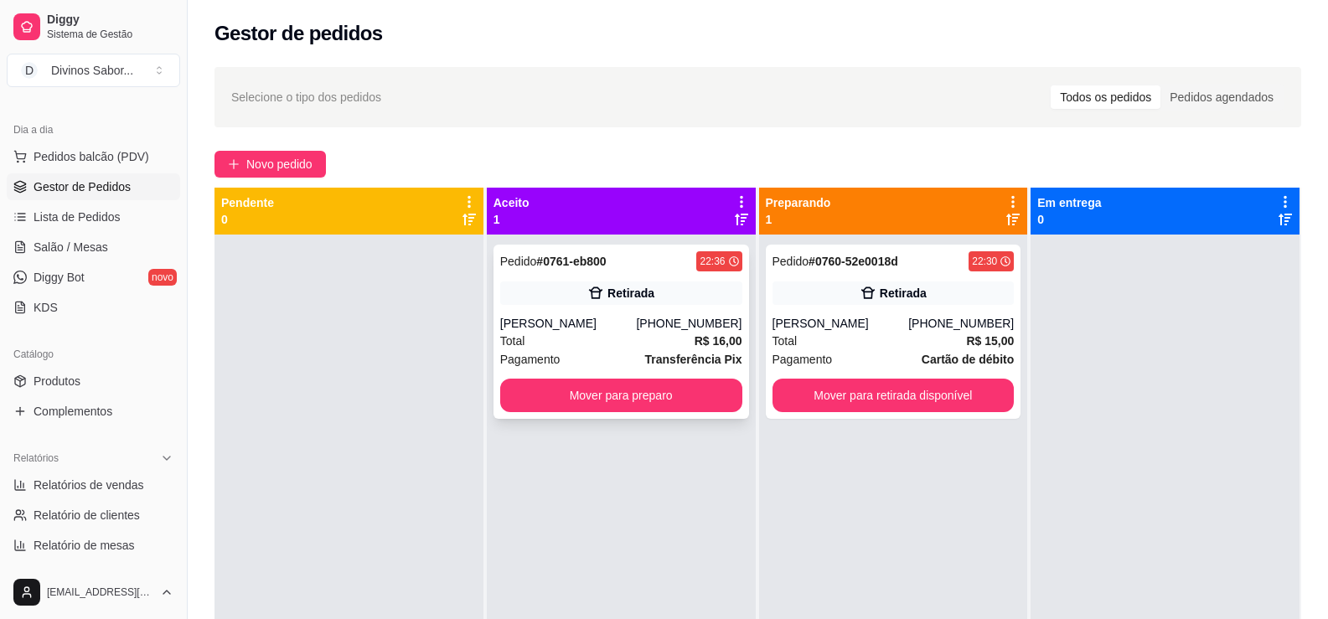
click at [682, 282] on div "Retirada" at bounding box center [621, 293] width 242 height 23
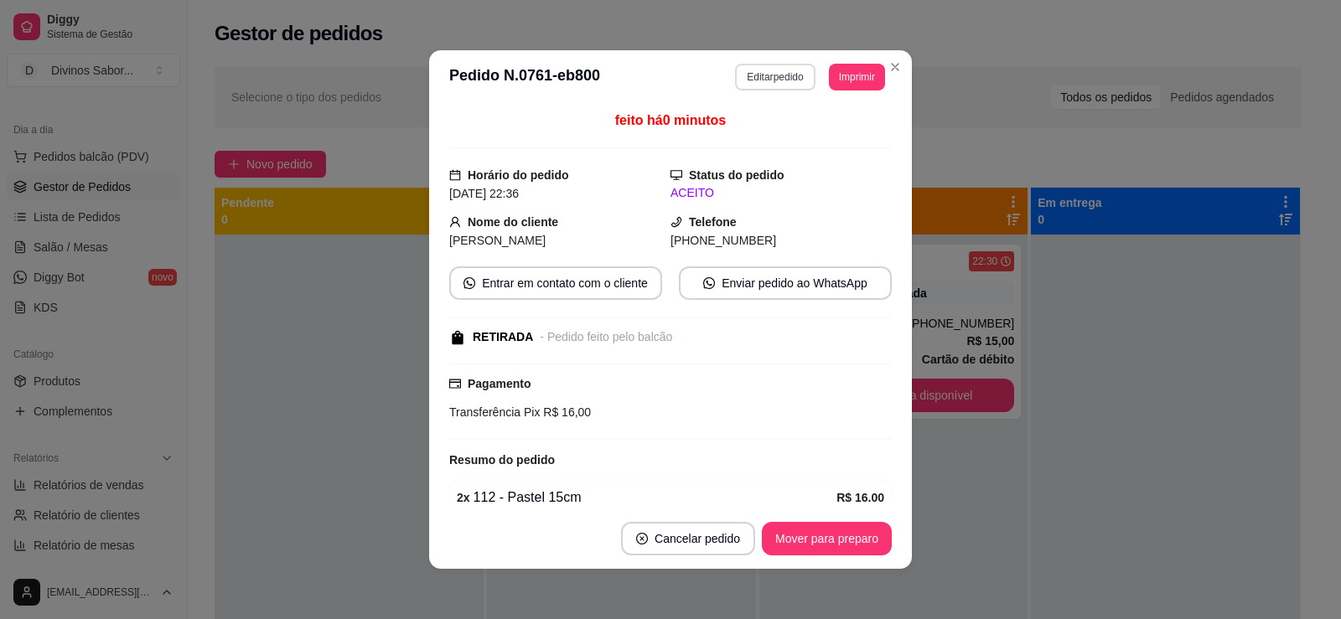
click at [755, 75] on button "Editar pedido" at bounding box center [775, 77] width 80 height 27
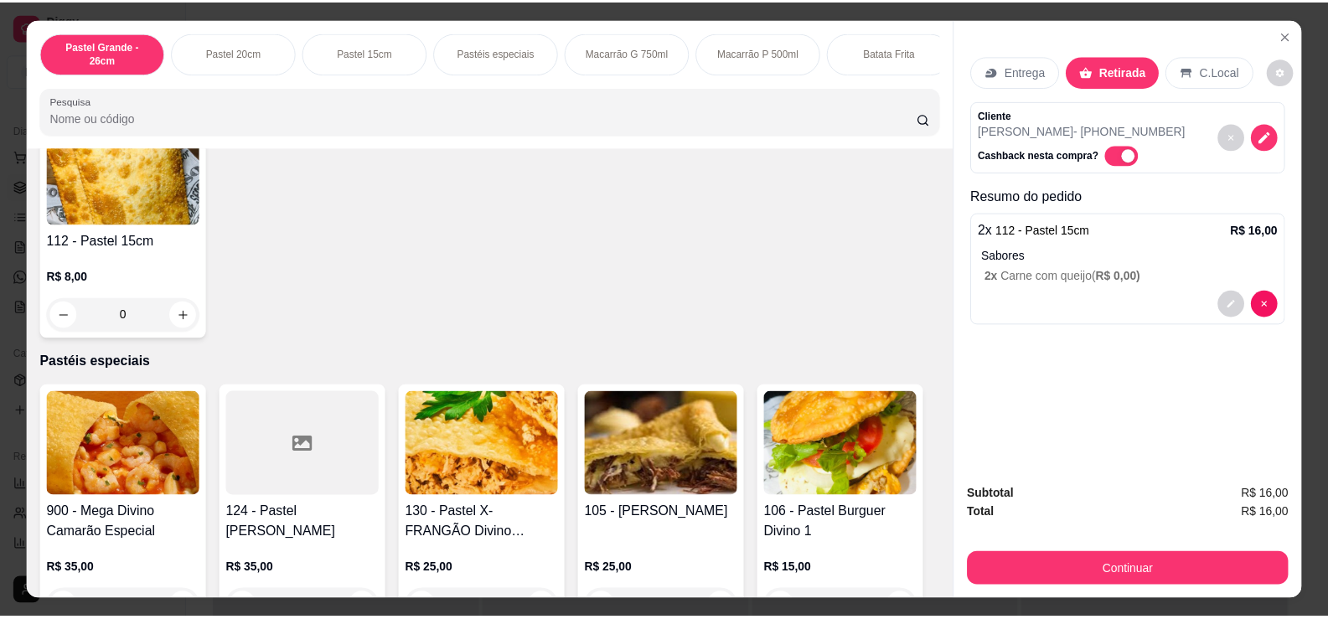
scroll to position [771, 0]
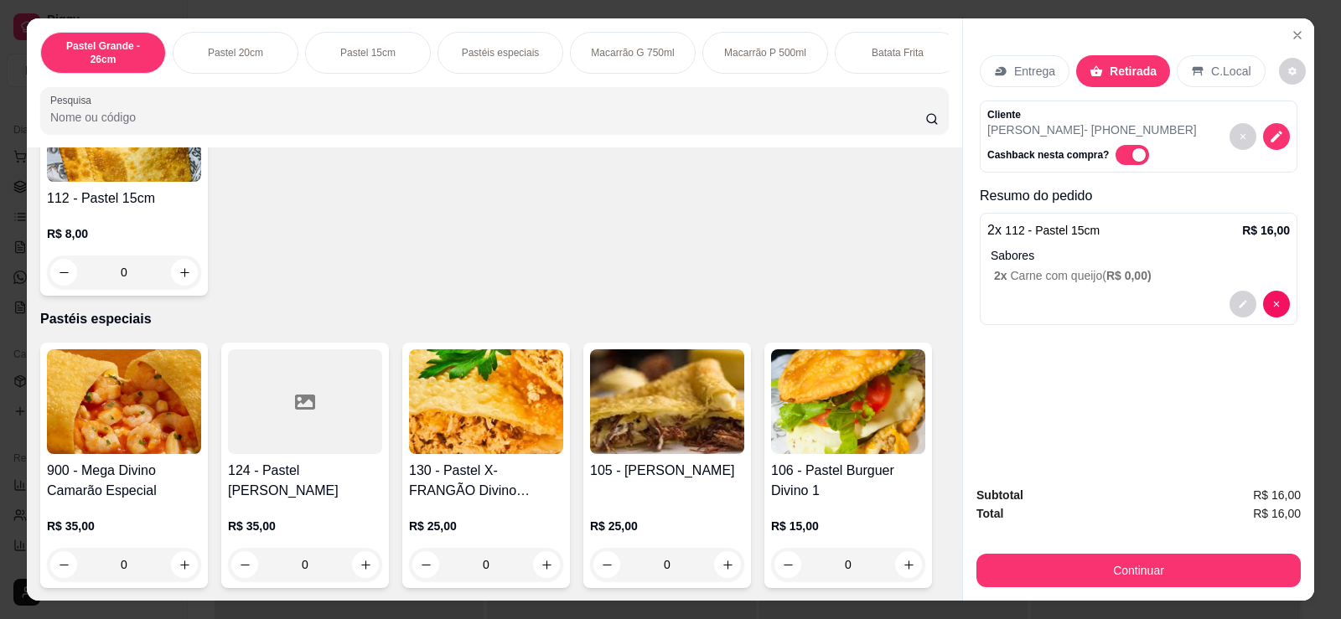
click at [185, 274] on div "0" at bounding box center [124, 273] width 154 height 34
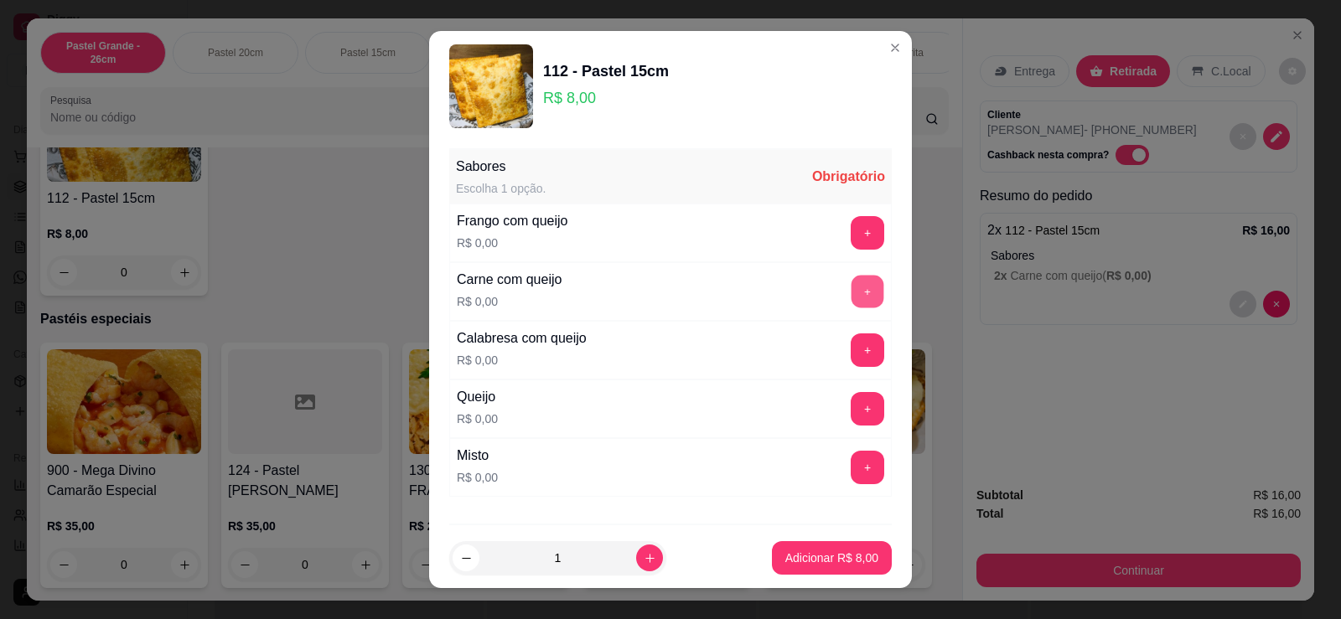
click at [851, 293] on button "+" at bounding box center [867, 292] width 33 height 33
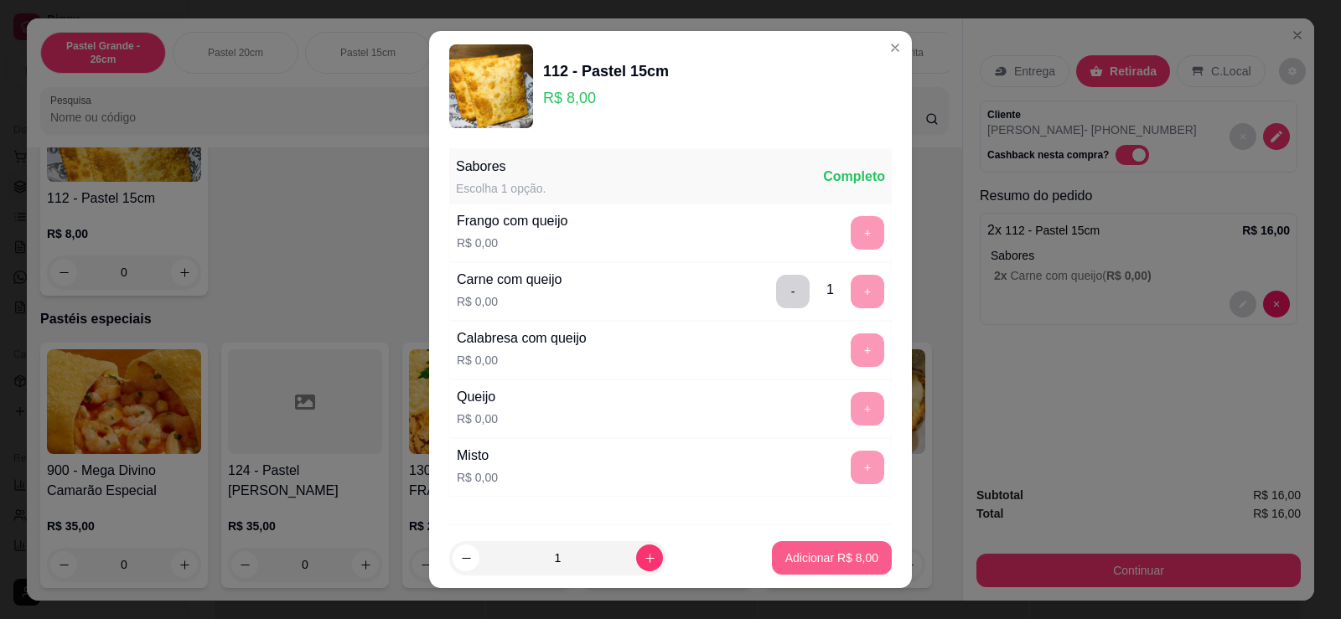
click at [783, 548] on button "Adicionar R$ 8,00" at bounding box center [832, 558] width 120 height 34
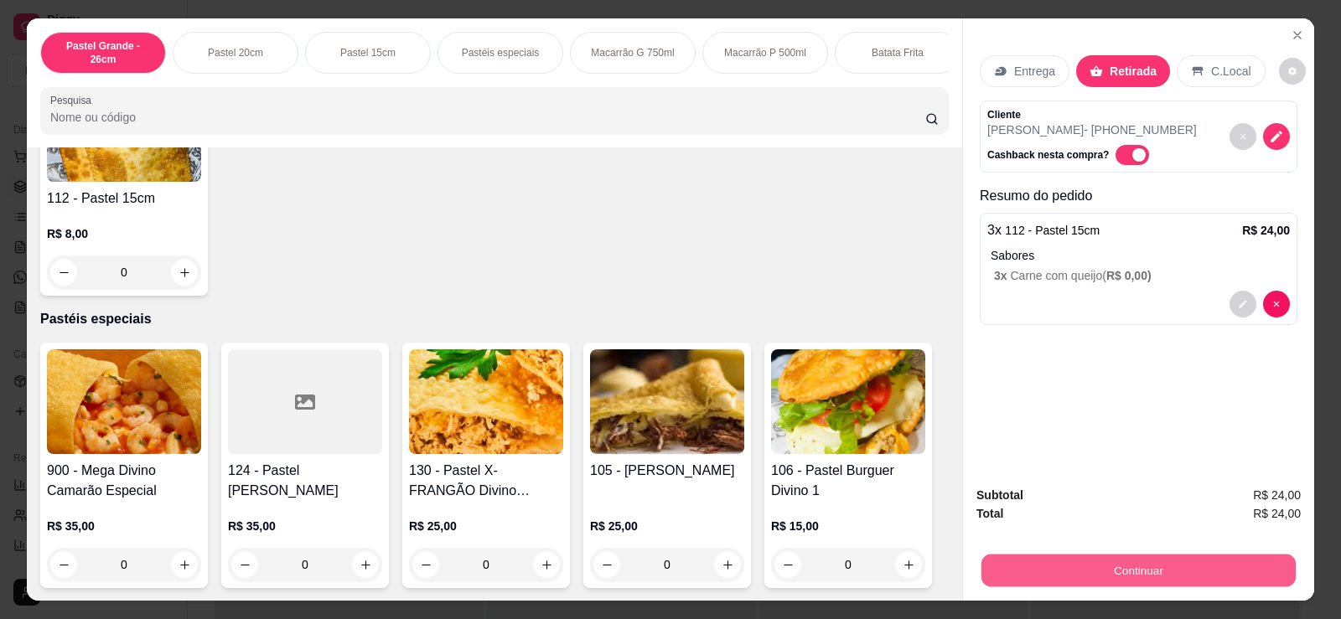
click at [1094, 570] on button "Continuar" at bounding box center [1138, 570] width 314 height 33
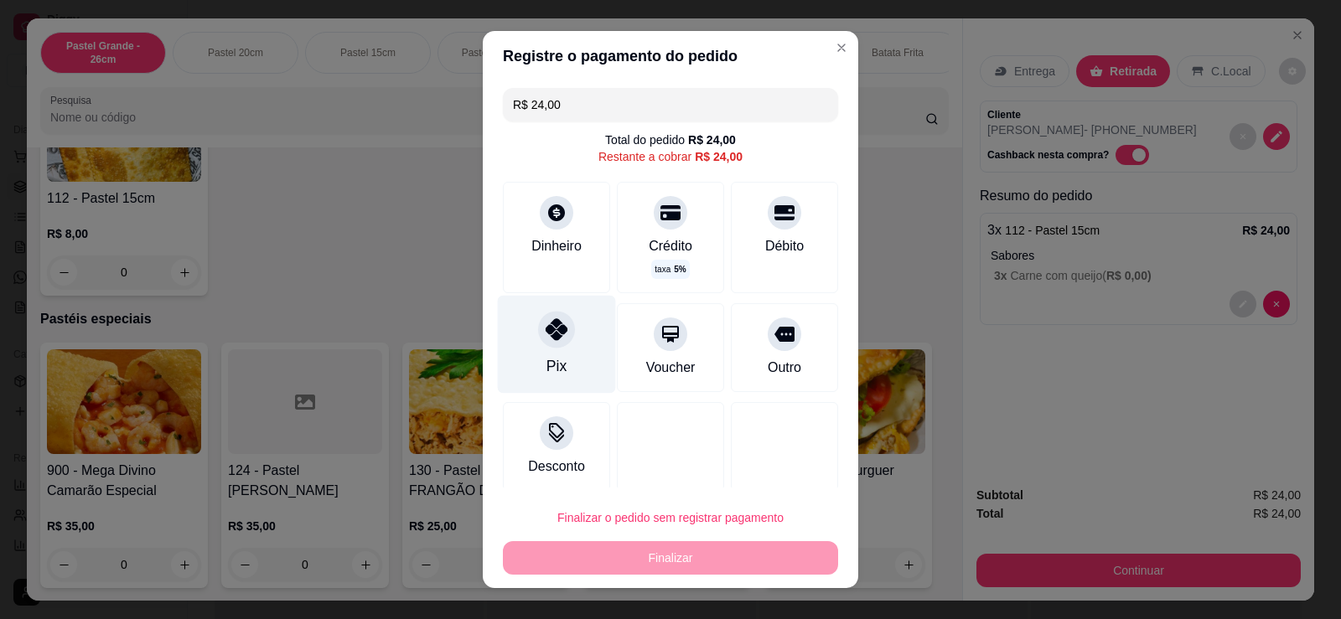
click at [592, 378] on div "Pix" at bounding box center [557, 345] width 118 height 98
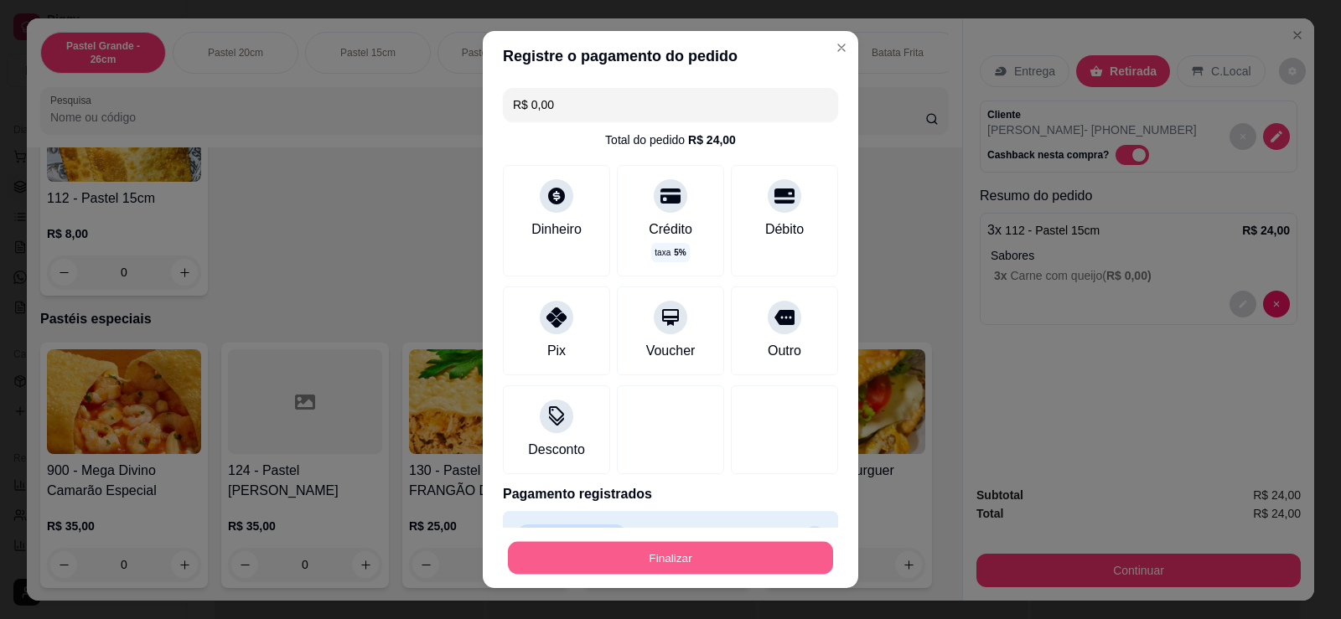
click at [701, 555] on button "Finalizar" at bounding box center [670, 558] width 325 height 33
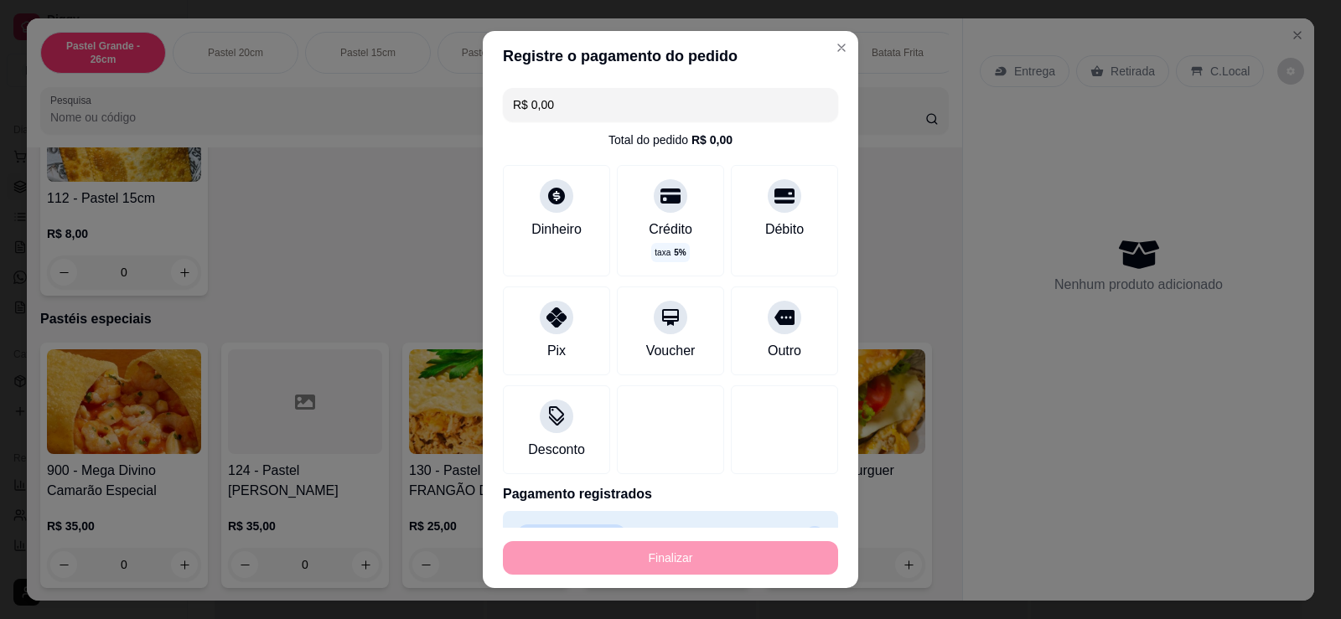
type input "-R$ 24,00"
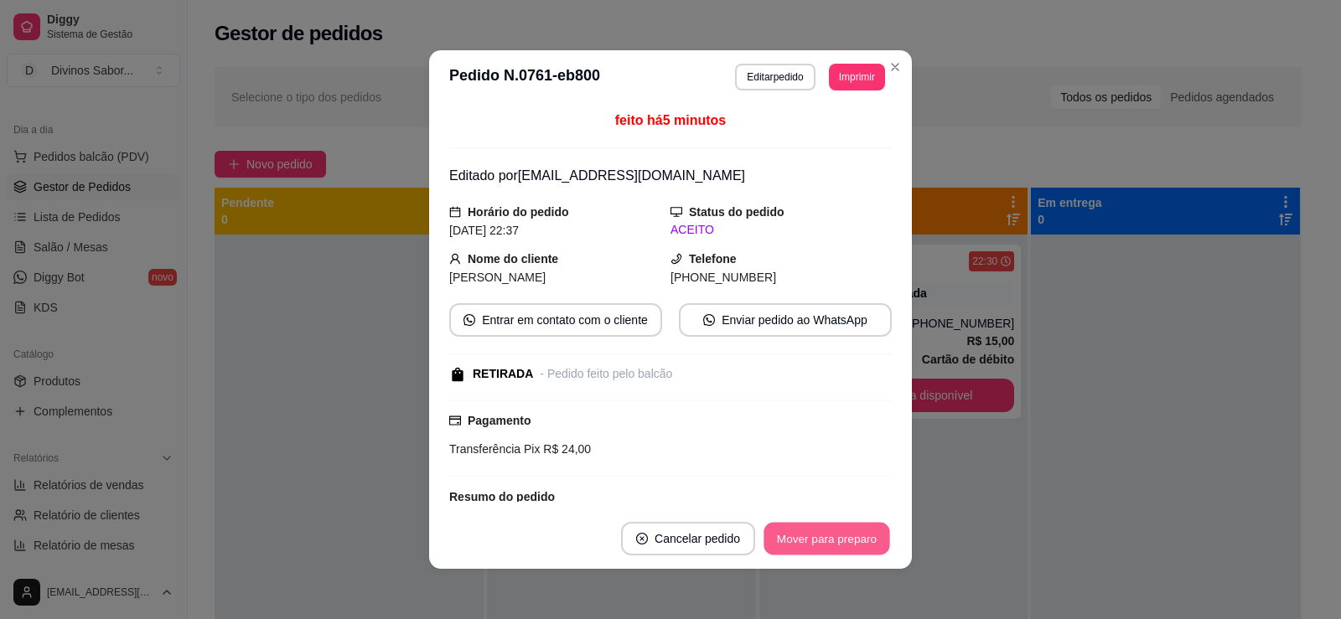
click at [788, 535] on button "Mover para preparo" at bounding box center [826, 539] width 126 height 33
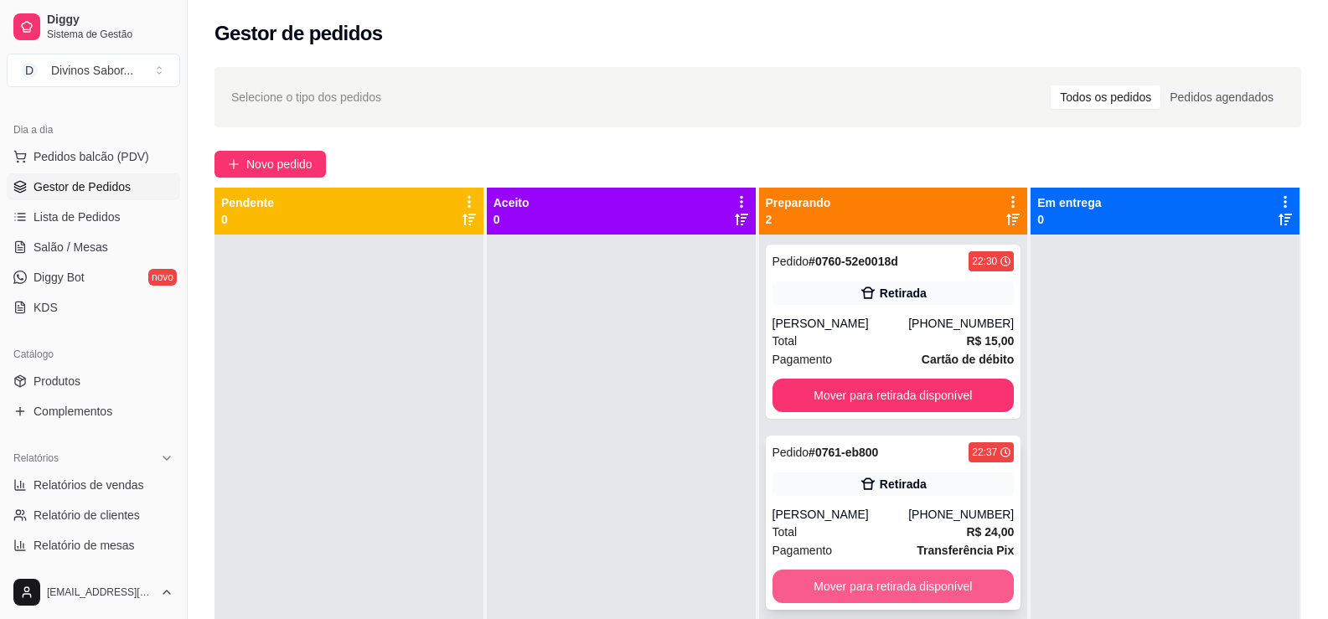
click at [979, 575] on button "Mover para retirada disponível" at bounding box center [894, 587] width 242 height 34
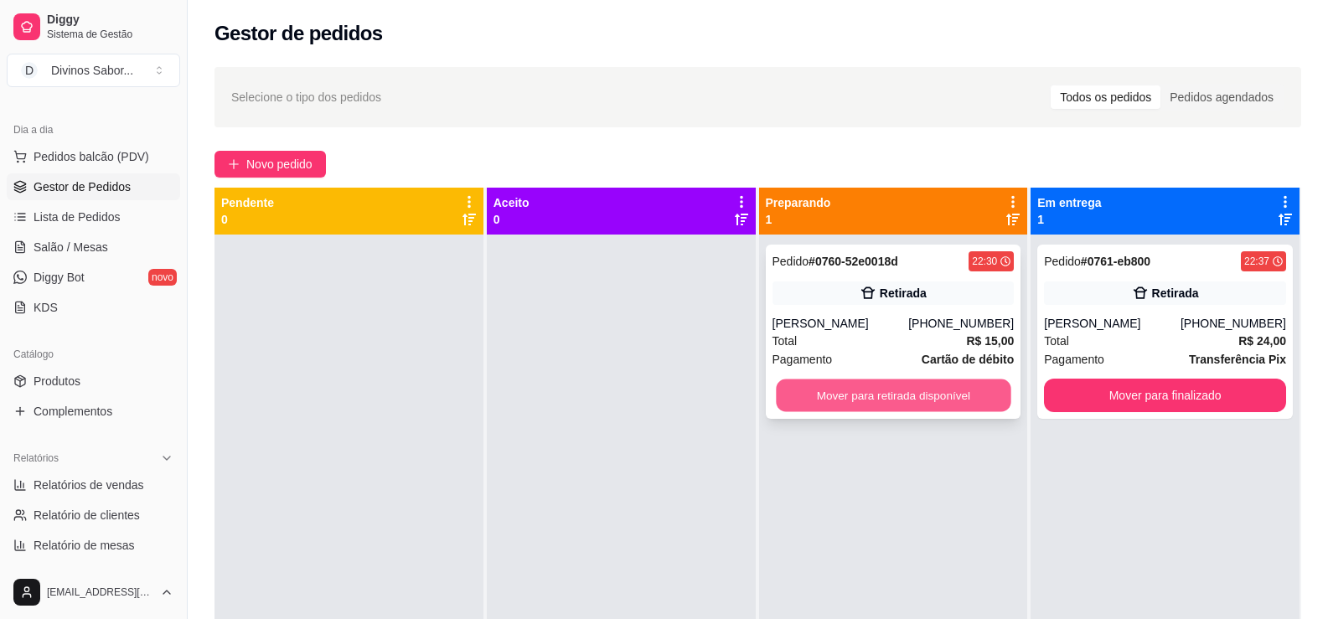
click at [981, 403] on button "Mover para retirada disponível" at bounding box center [893, 396] width 235 height 33
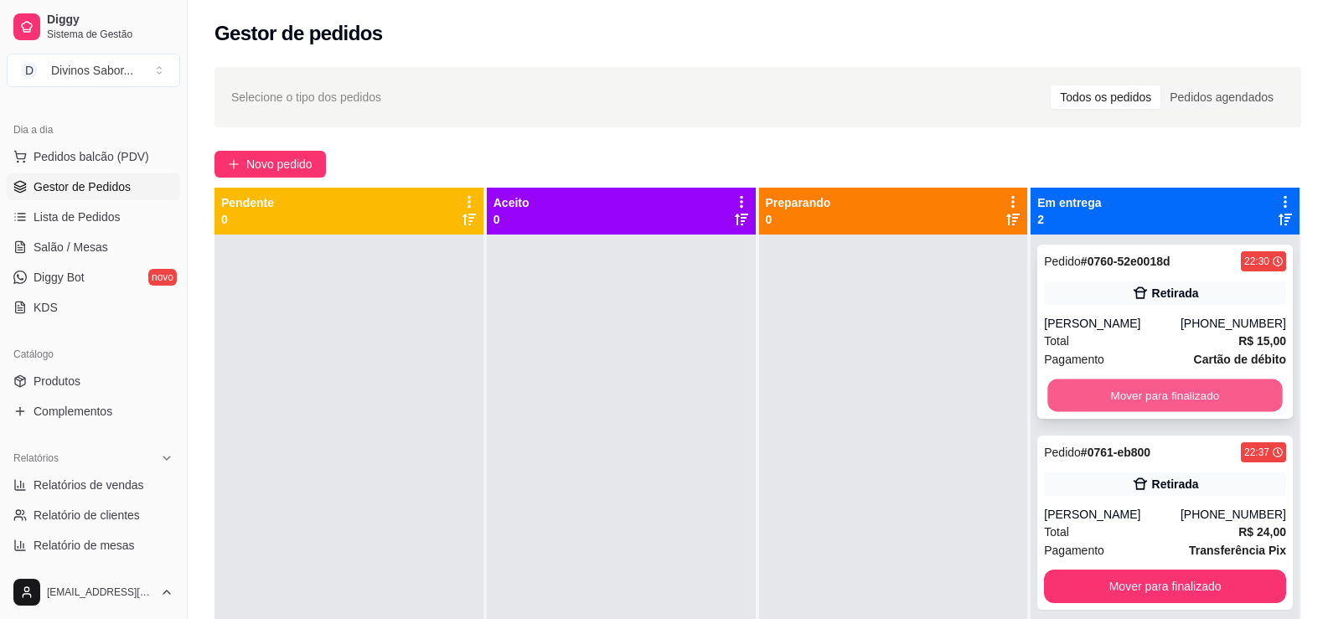
click at [1060, 405] on button "Mover para finalizado" at bounding box center [1165, 396] width 235 height 33
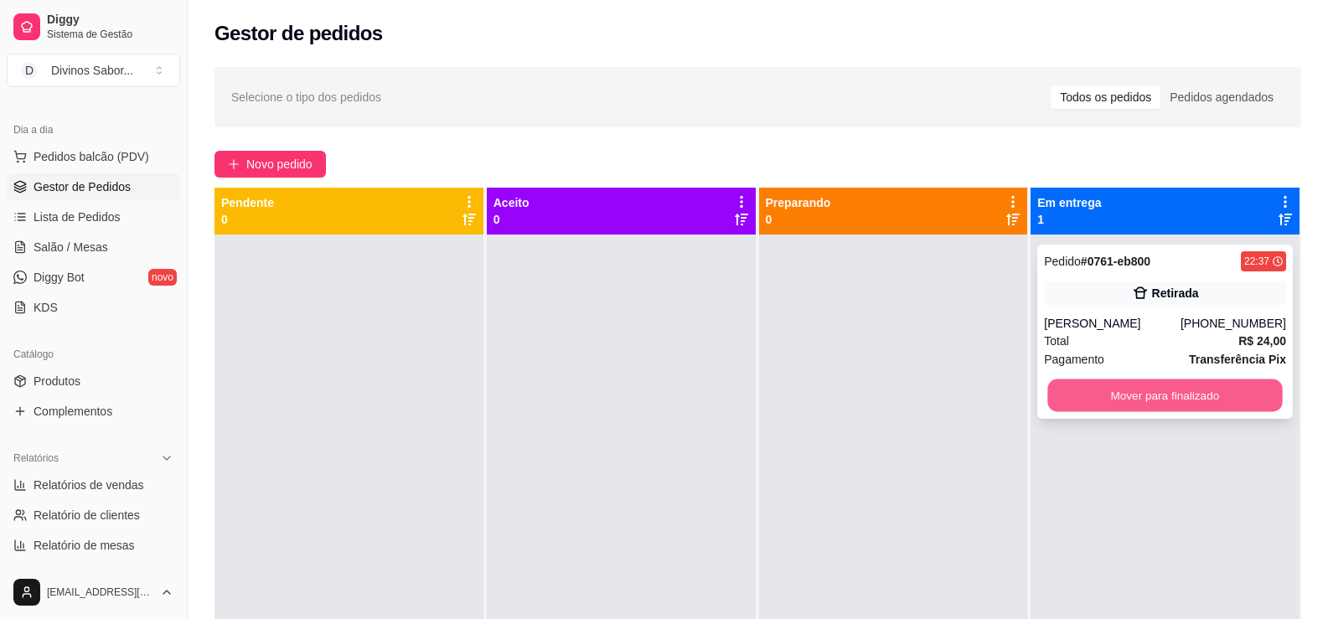
click at [1068, 410] on button "Mover para finalizado" at bounding box center [1165, 396] width 235 height 33
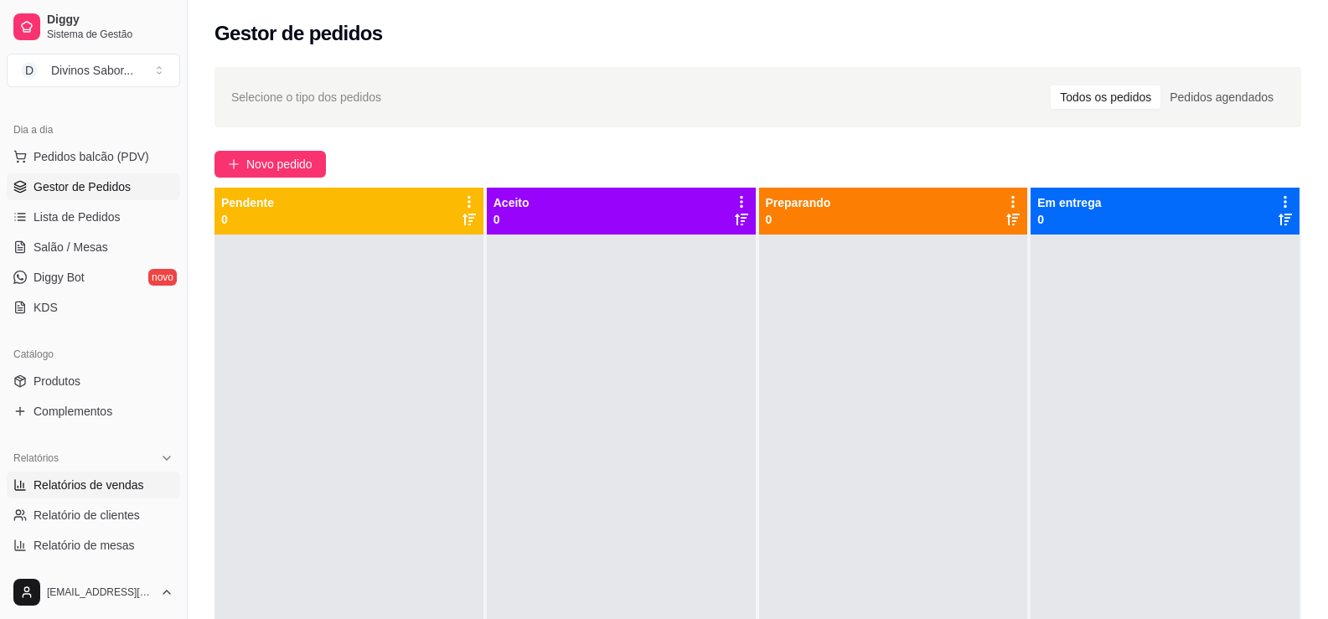
click at [140, 487] on span "Relatórios de vendas" at bounding box center [89, 485] width 111 height 17
select select "ALL"
select select "0"
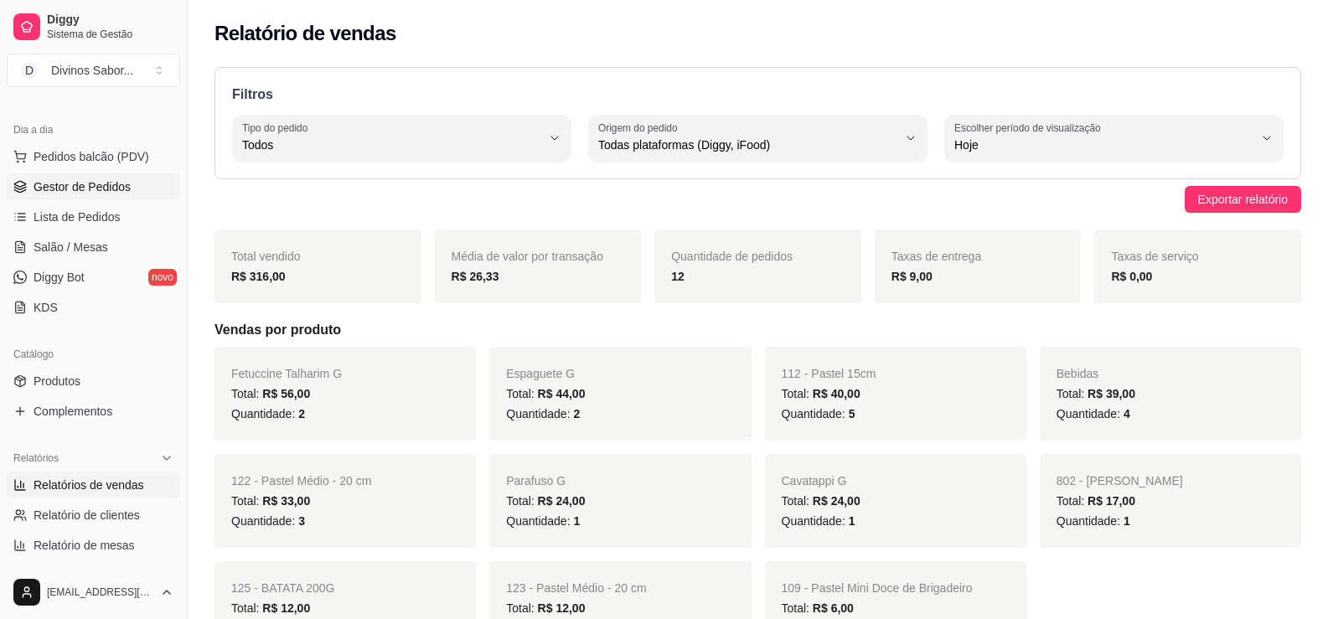
click at [82, 179] on span "Gestor de Pedidos" at bounding box center [82, 186] width 97 height 17
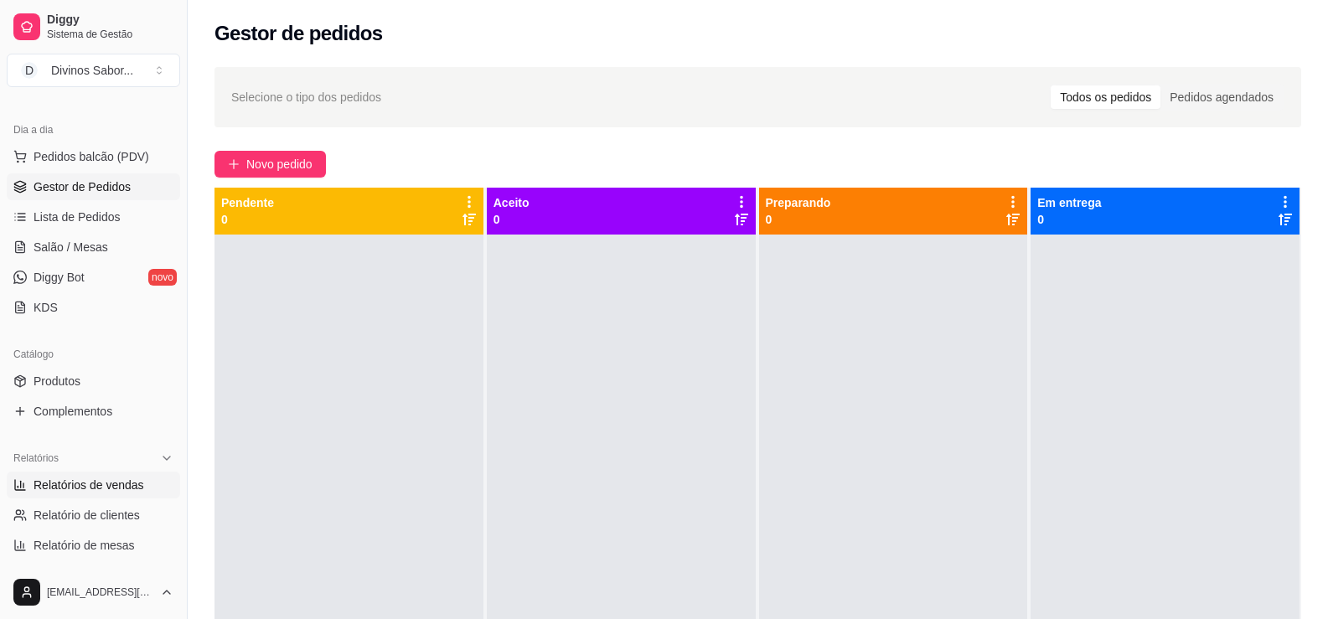
click at [110, 478] on span "Relatórios de vendas" at bounding box center [89, 485] width 111 height 17
select select "ALL"
select select "0"
